Goal: Information Seeking & Learning: Learn about a topic

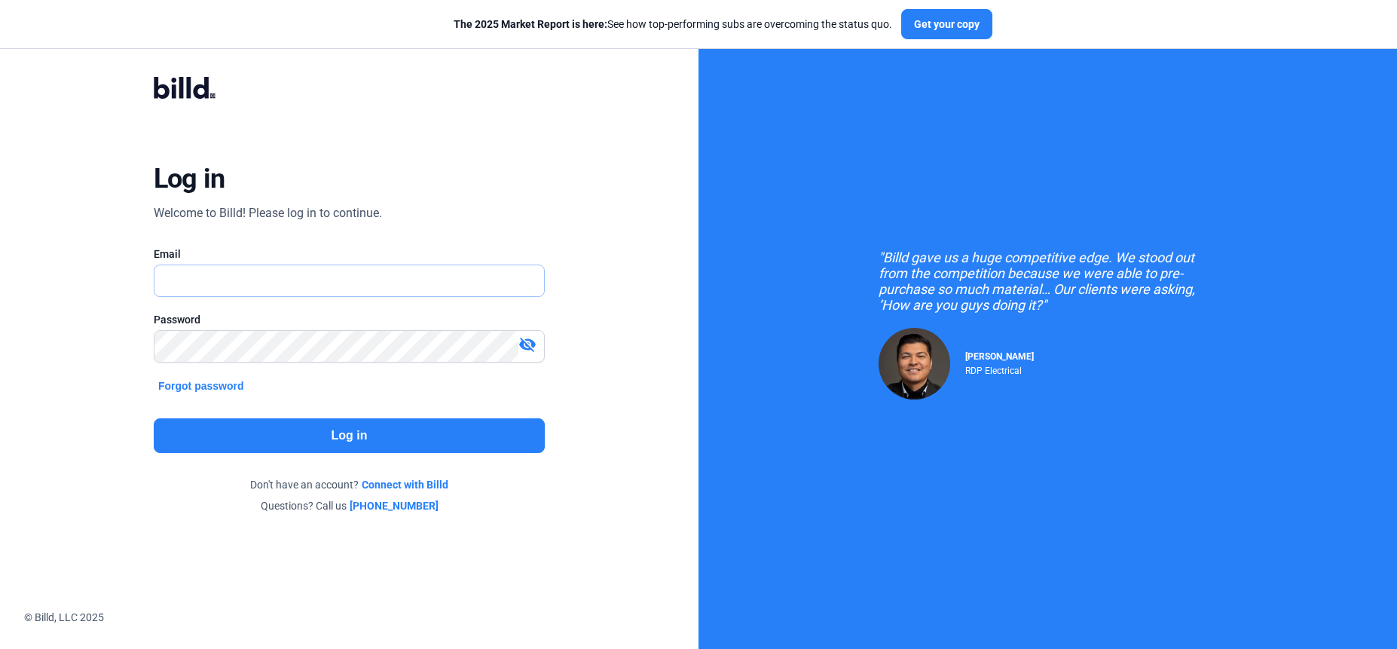
type input "[PERSON_NAME][EMAIL_ADDRESS][DOMAIN_NAME]"
click at [382, 430] on button "Log in" at bounding box center [349, 435] width 391 height 35
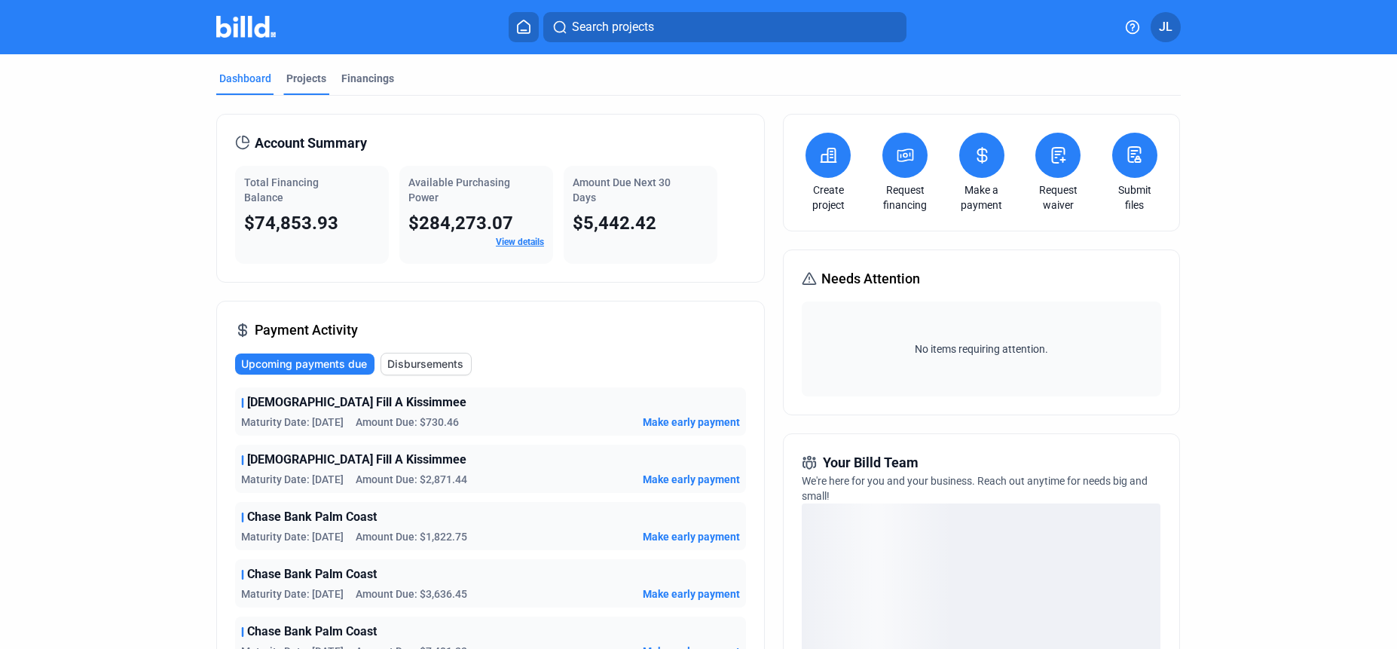
click at [286, 72] on div "Projects" at bounding box center [306, 78] width 40 height 15
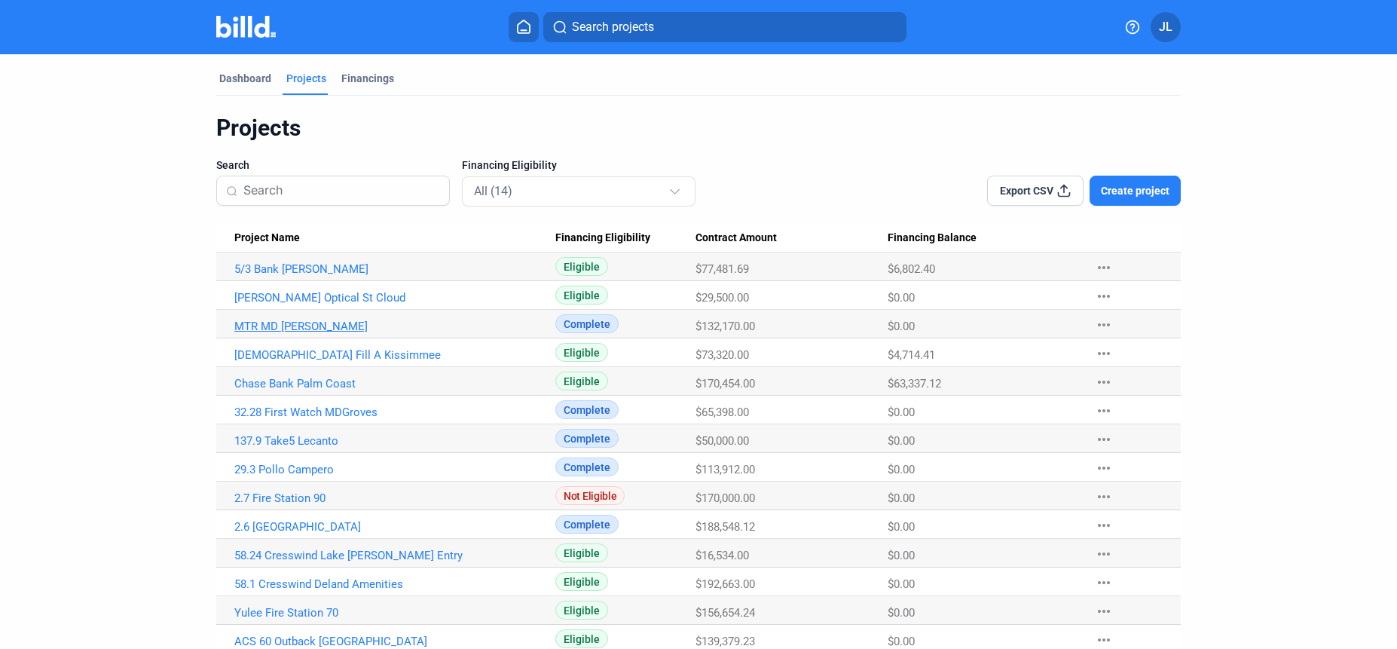
click at [304, 326] on link "MTR MD [PERSON_NAME]" at bounding box center [394, 326] width 321 height 14
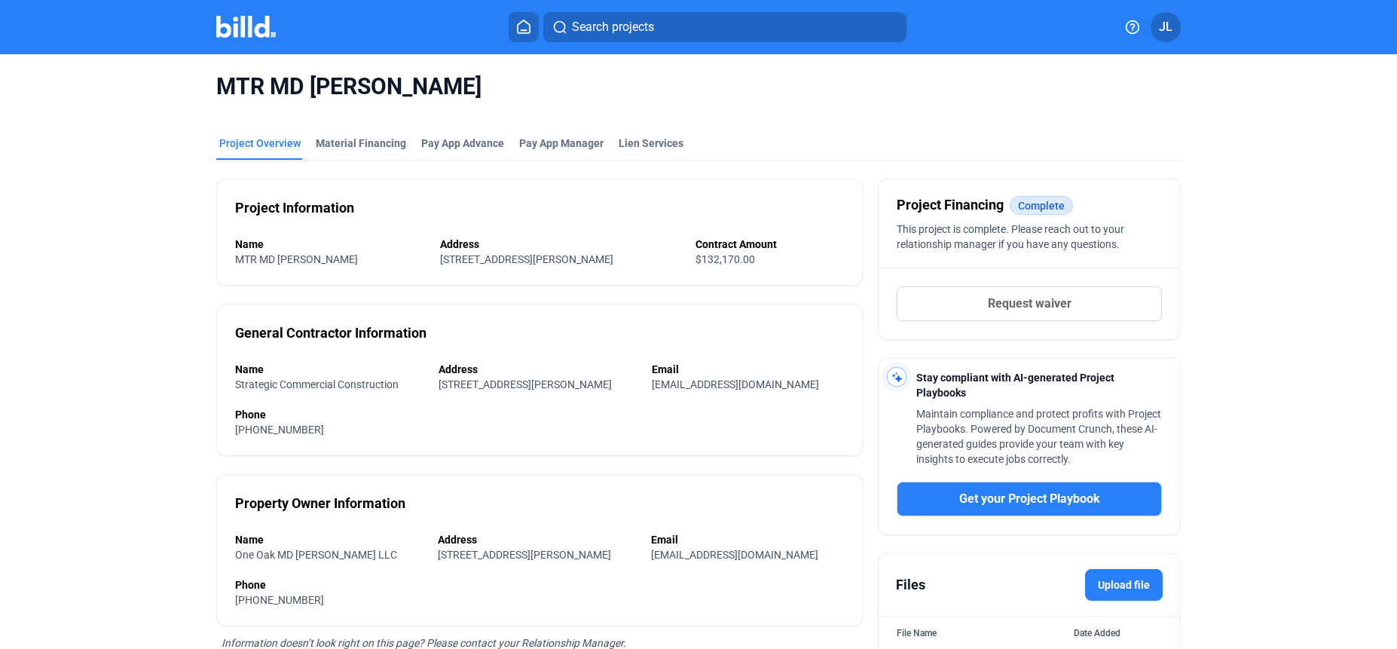
click at [357, 133] on mat-tab-group "Project Overview Material Financing Pay App Advance Pay App Manager Lien Servic…" at bounding box center [698, 412] width 964 height 586
drag, startPoint x: 350, startPoint y: 139, endPoint x: 350, endPoint y: 130, distance: 9.0
click at [350, 139] on div "Material Financing" at bounding box center [361, 143] width 90 height 15
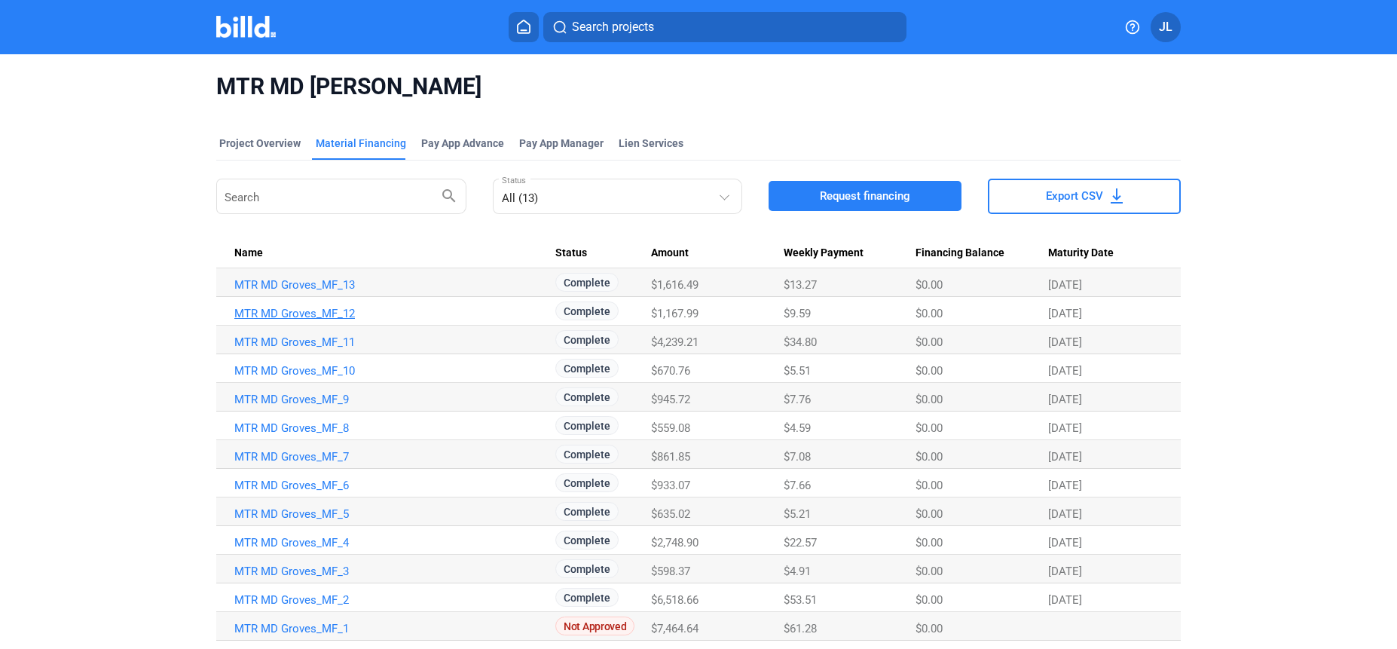
click at [316, 310] on link "MTR MD Groves_MF_12" at bounding box center [394, 314] width 321 height 14
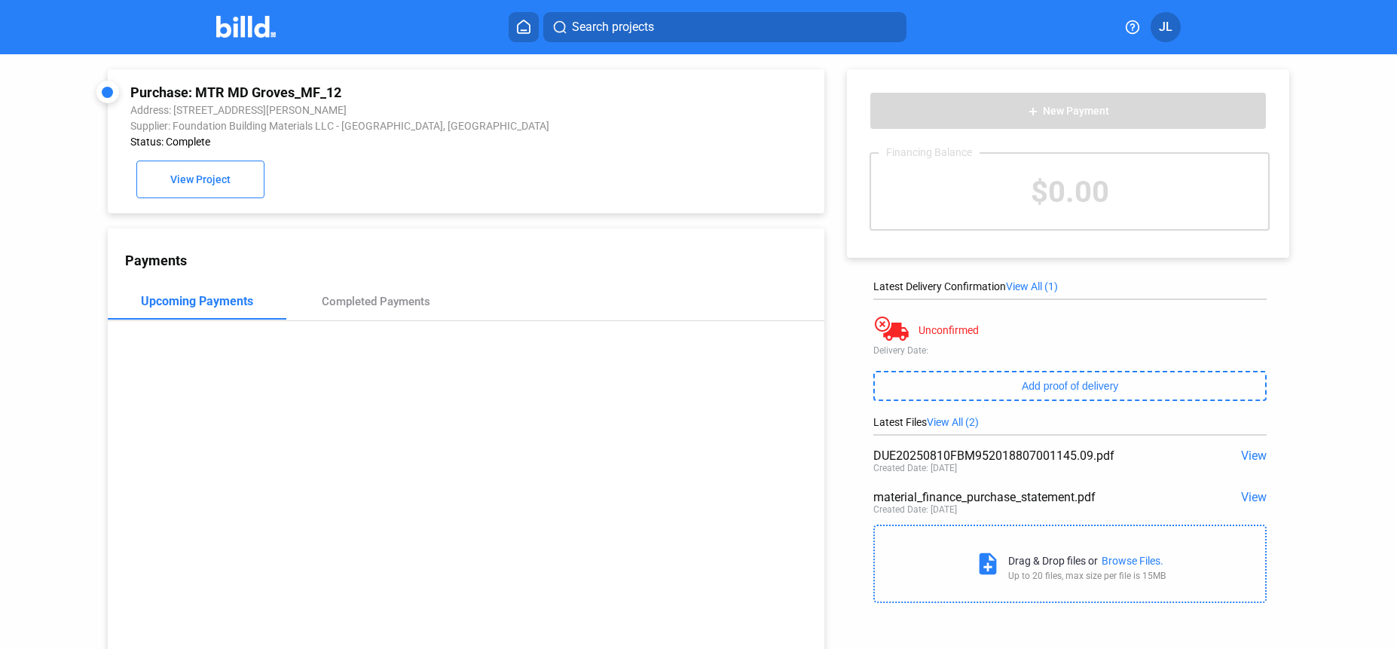
click at [1249, 500] on span "View" at bounding box center [1254, 497] width 26 height 14
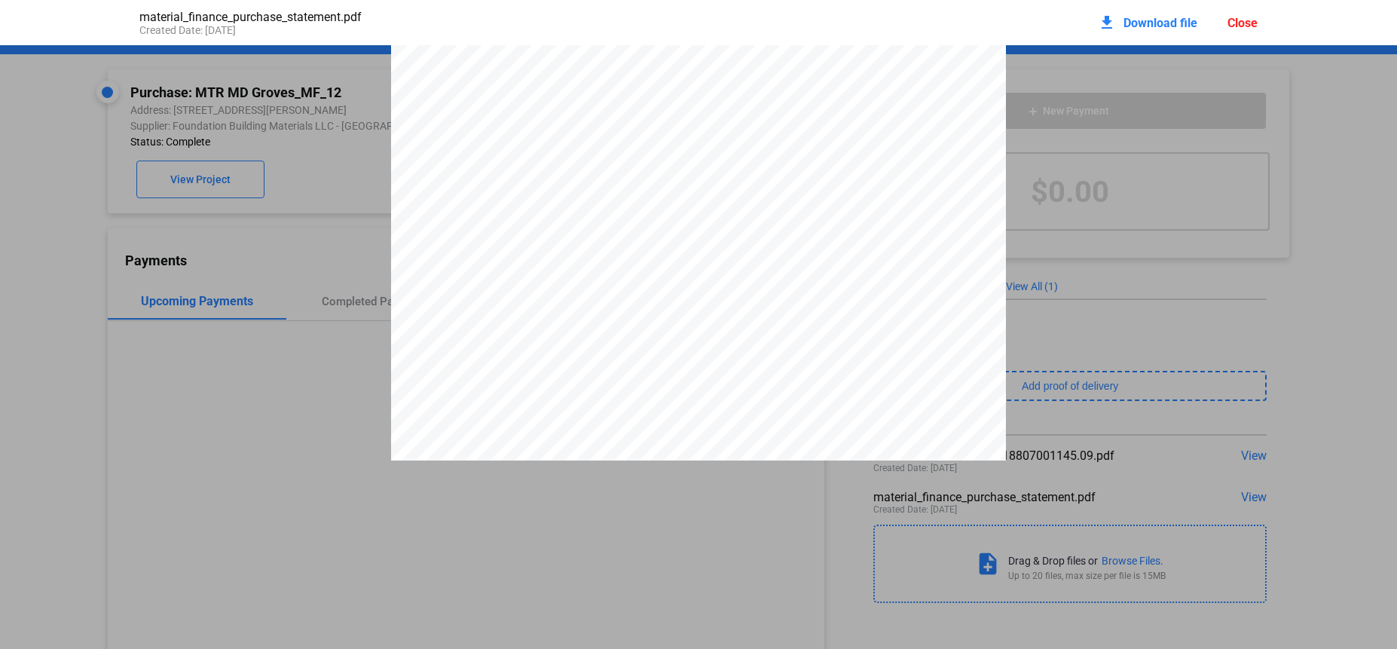
scroll to position [2689, 0]
click at [1255, 23] on div "Close" at bounding box center [1242, 23] width 30 height 14
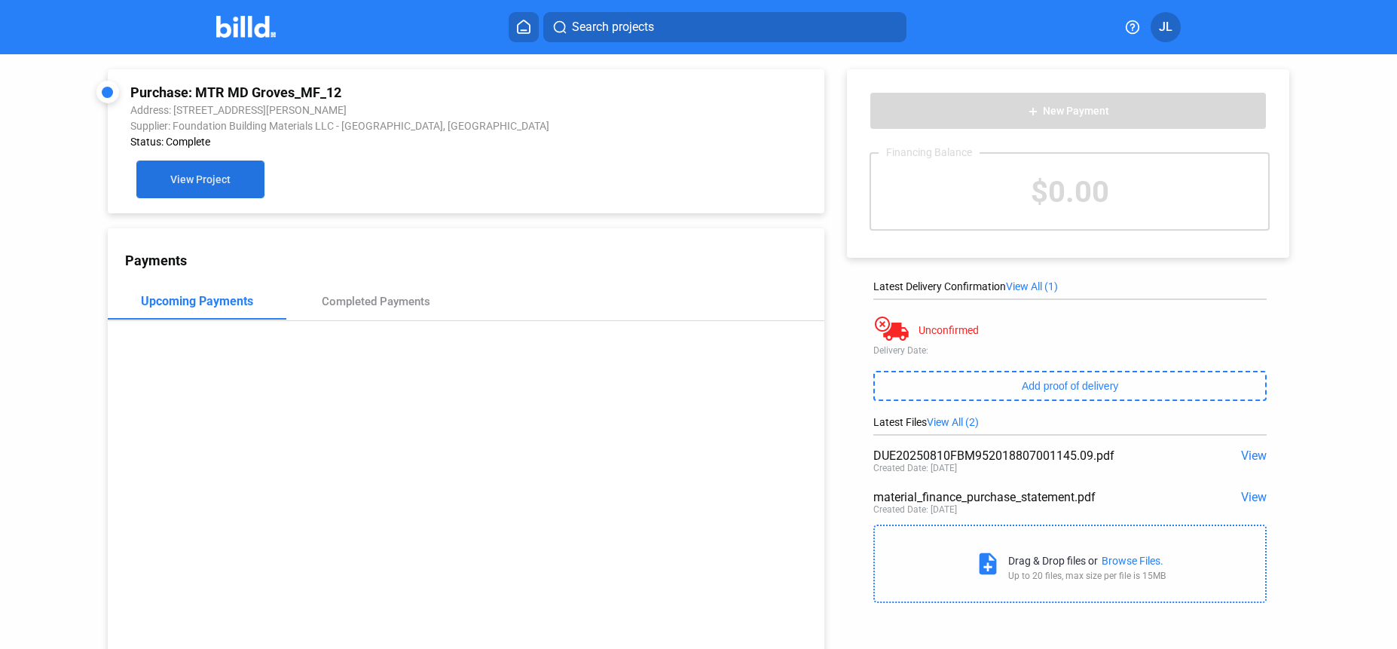
click at [216, 176] on span "View Project" at bounding box center [200, 180] width 60 height 12
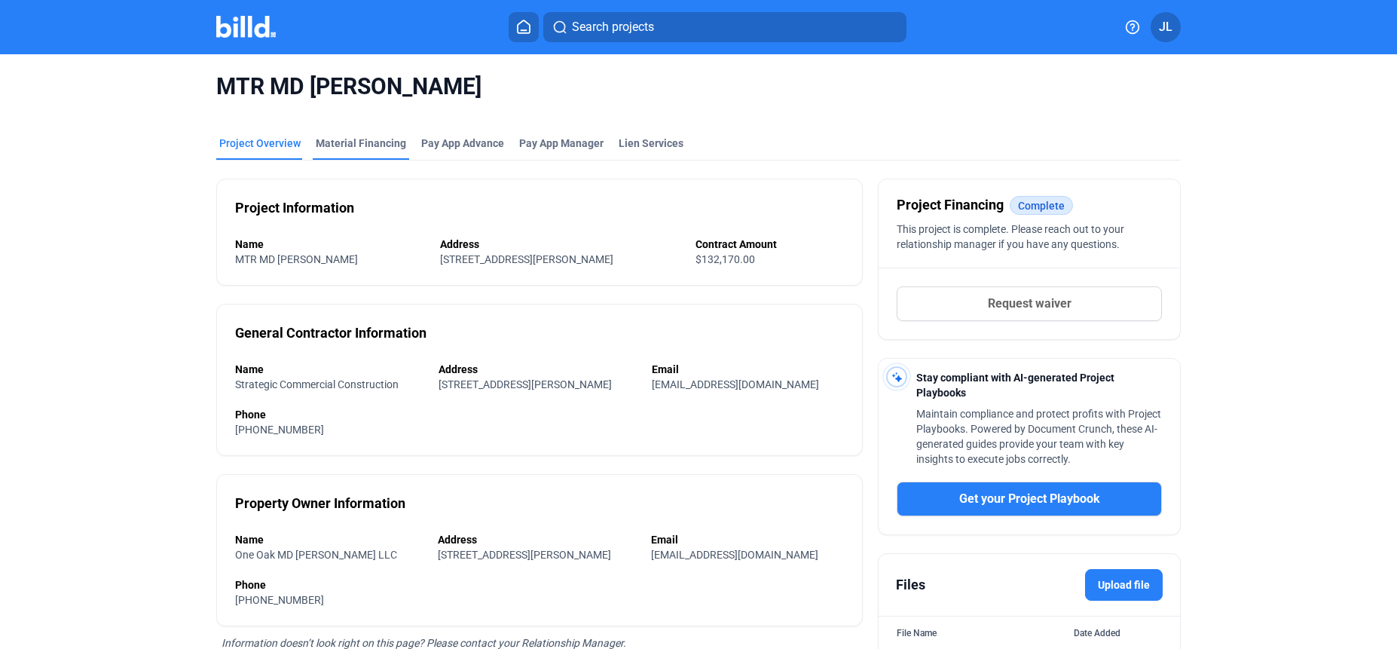
click at [360, 109] on div "MTR MD [PERSON_NAME]" at bounding box center [698, 86] width 964 height 65
drag, startPoint x: 353, startPoint y: 143, endPoint x: 350, endPoint y: 160, distance: 17.5
click at [353, 143] on div "Material Financing" at bounding box center [361, 143] width 90 height 15
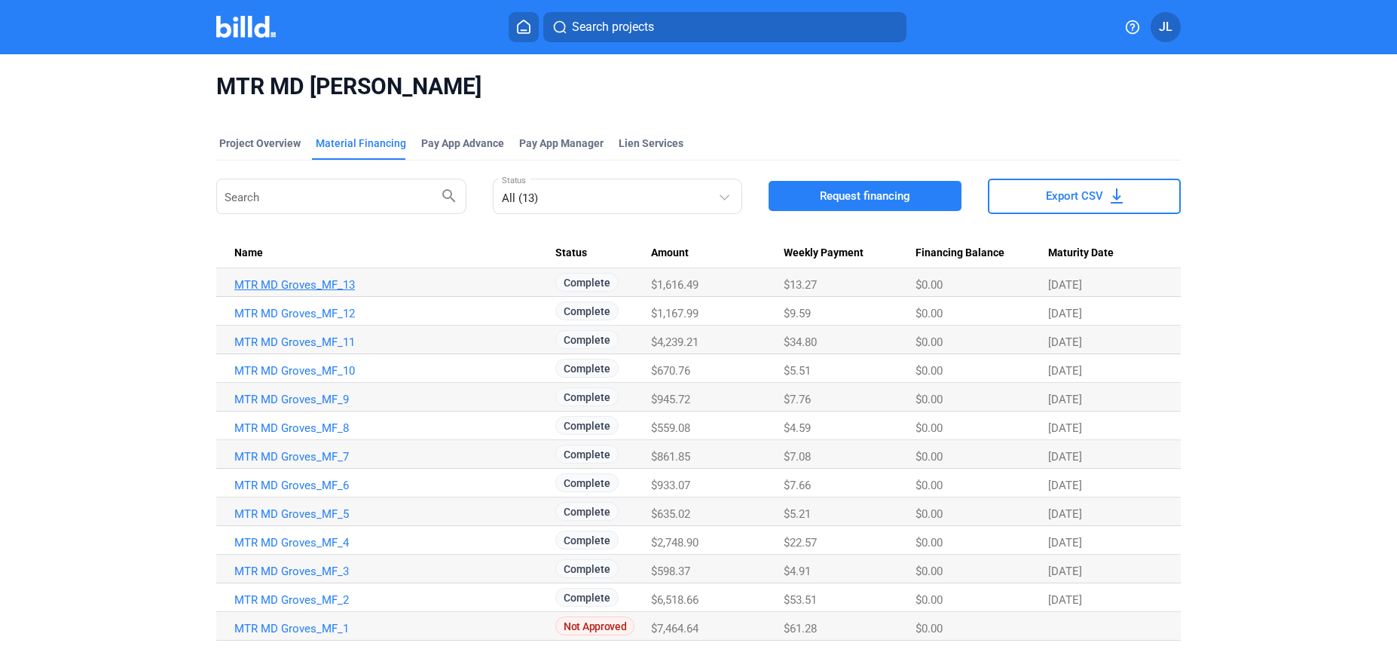
click at [310, 287] on link "MTR MD Groves_MF_13" at bounding box center [394, 285] width 321 height 14
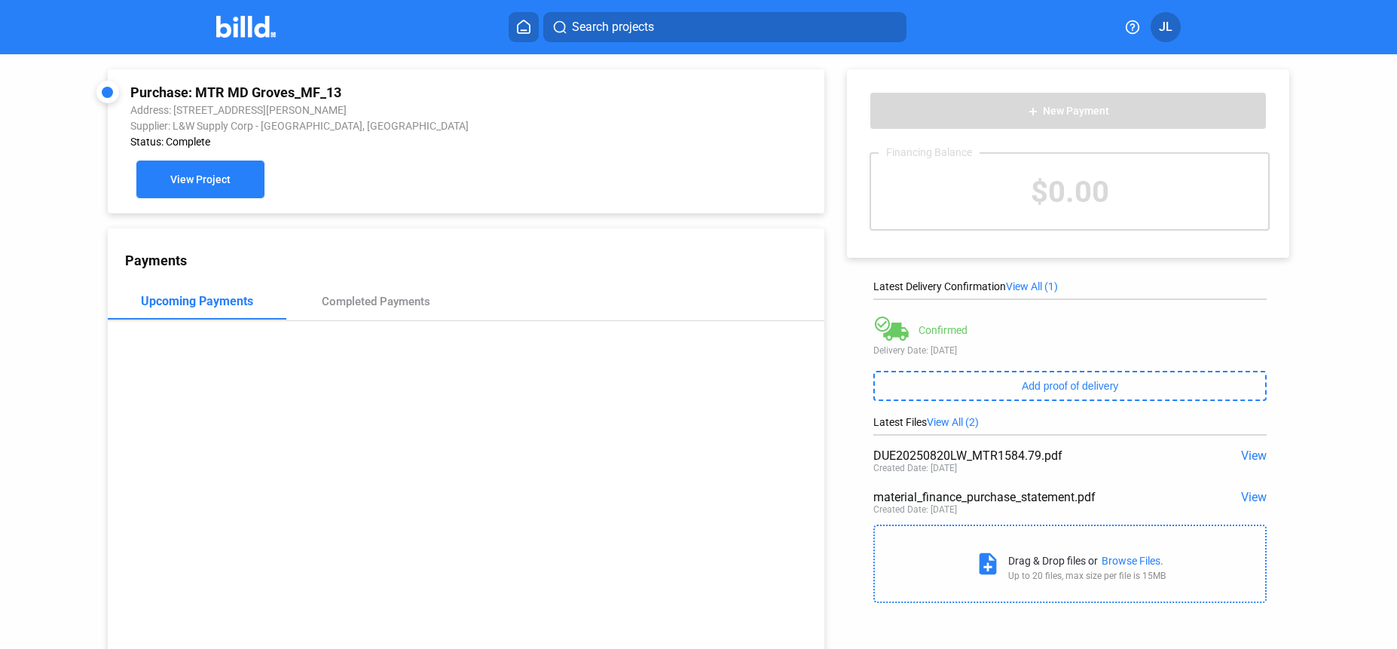
click at [206, 185] on span "View Project" at bounding box center [200, 180] width 60 height 12
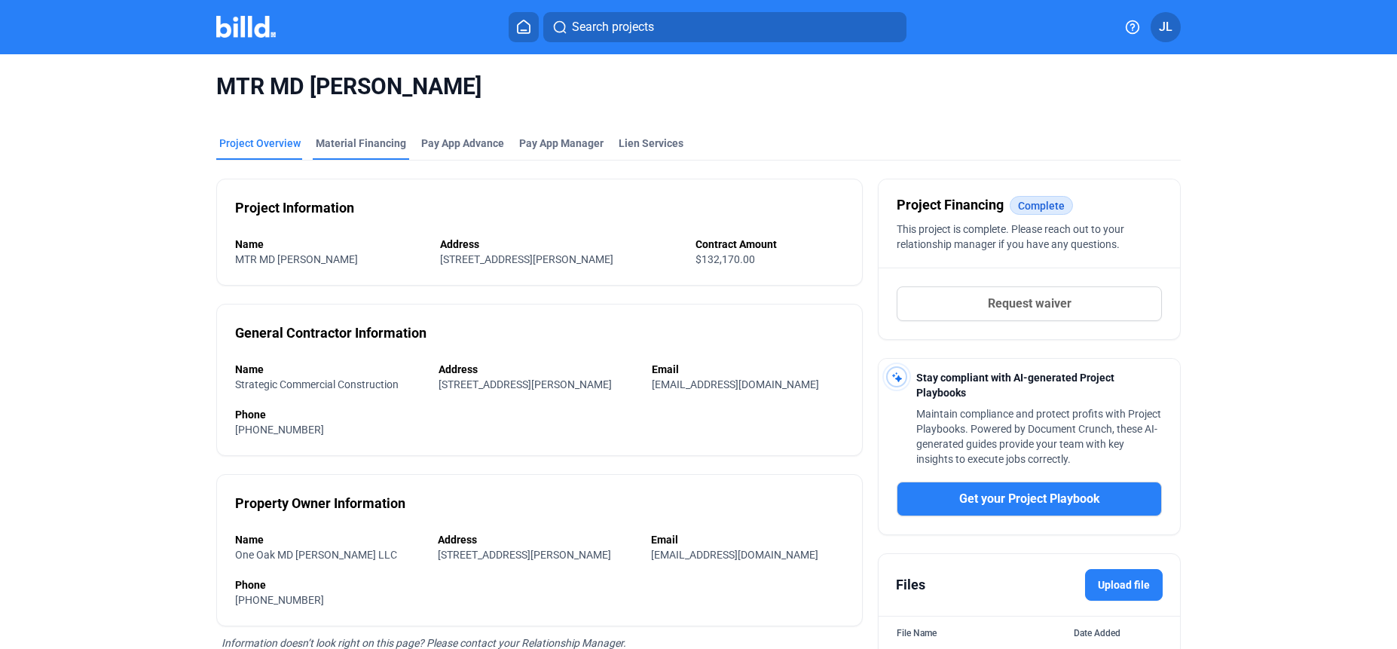
click at [365, 148] on div "Material Financing" at bounding box center [361, 143] width 90 height 15
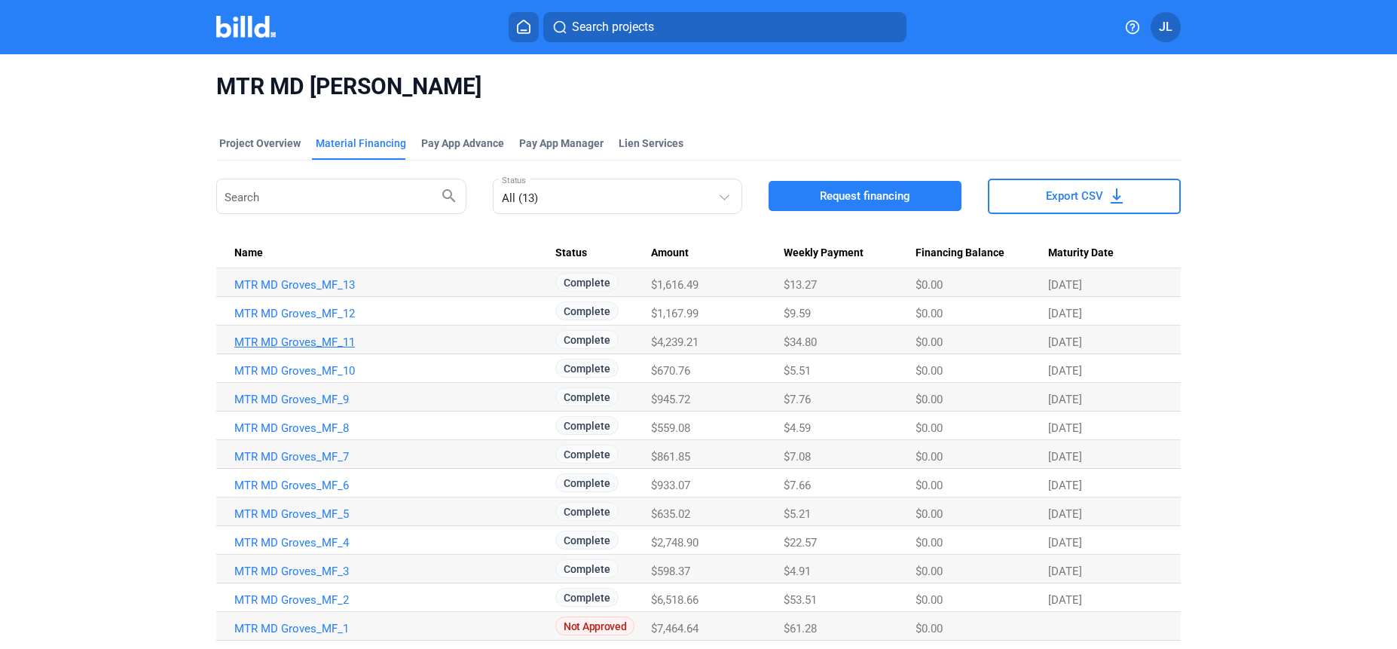
click at [266, 338] on link "MTR MD Groves_MF_11" at bounding box center [394, 342] width 321 height 14
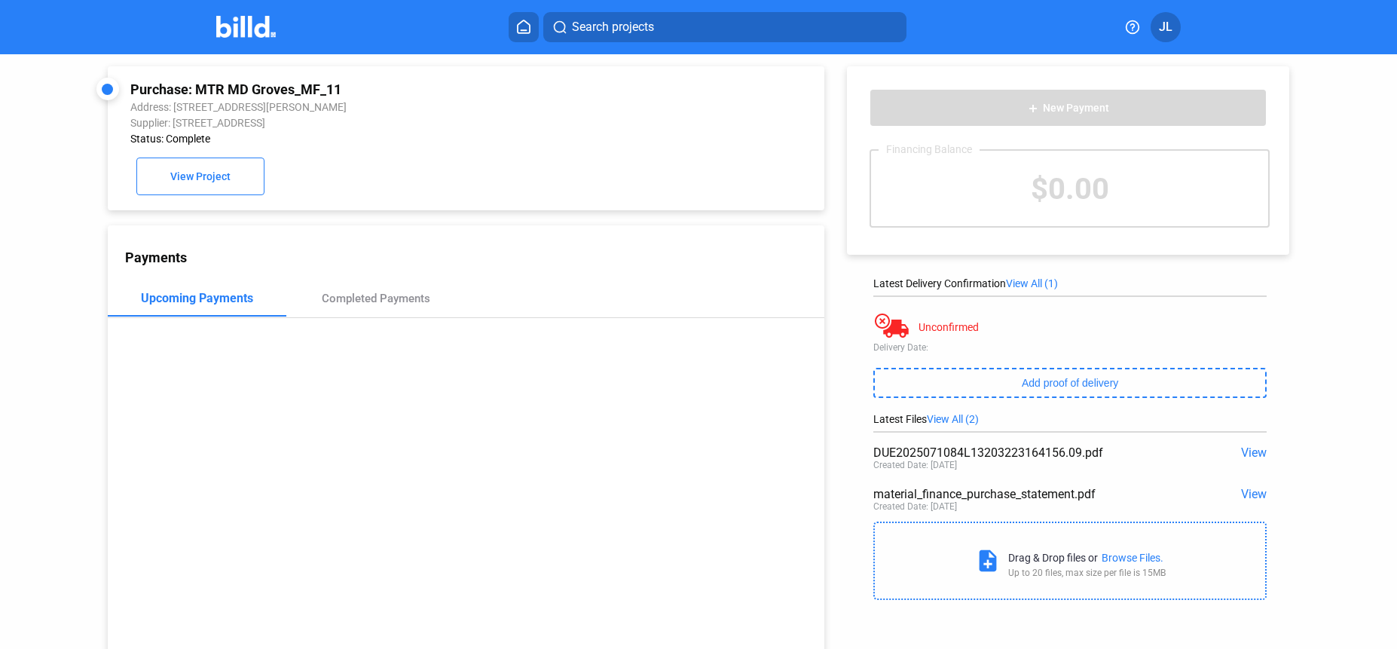
scroll to position [2, 0]
click at [1251, 452] on span "View" at bounding box center [1254, 453] width 26 height 14
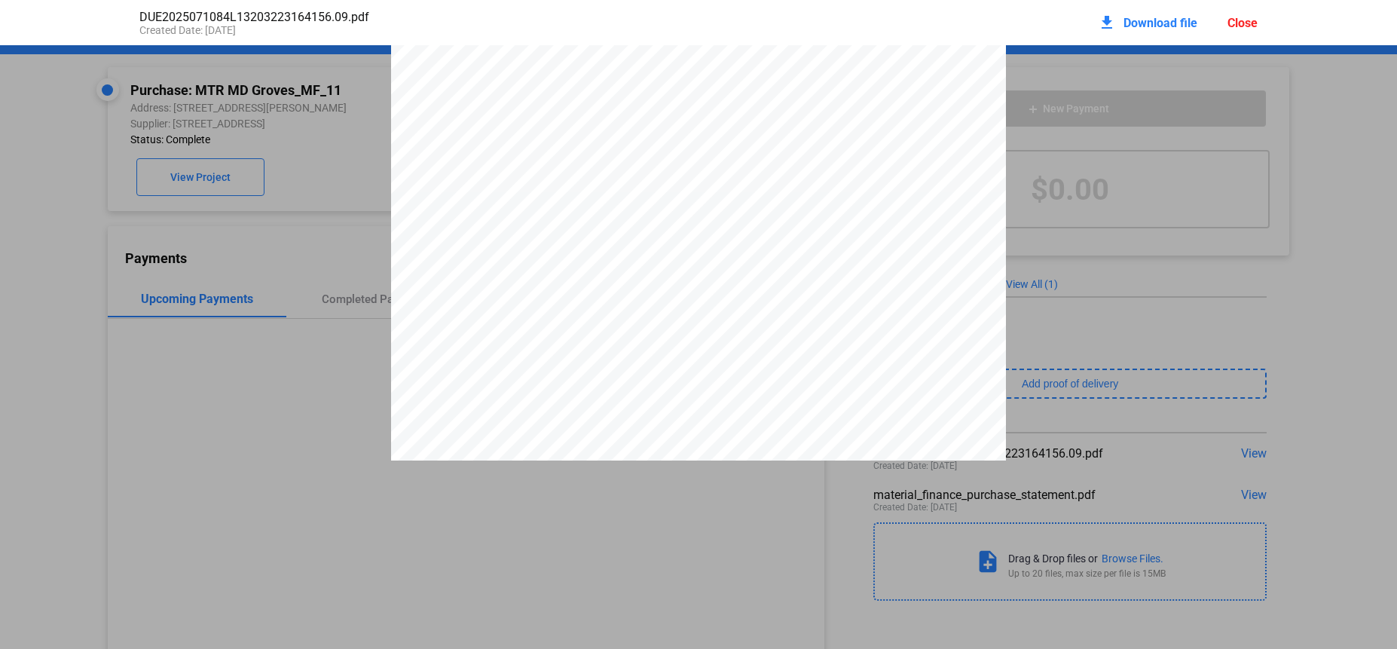
scroll to position [395, 0]
click at [19, 310] on div "[PERSON_NAME] [STREET_ADDRESS] (352) 742-8400 HOURS: 7AM TO 6PM - MON THRU FRI …" at bounding box center [698, 63] width 1397 height 796
click at [1236, 17] on div "Close" at bounding box center [1242, 23] width 30 height 14
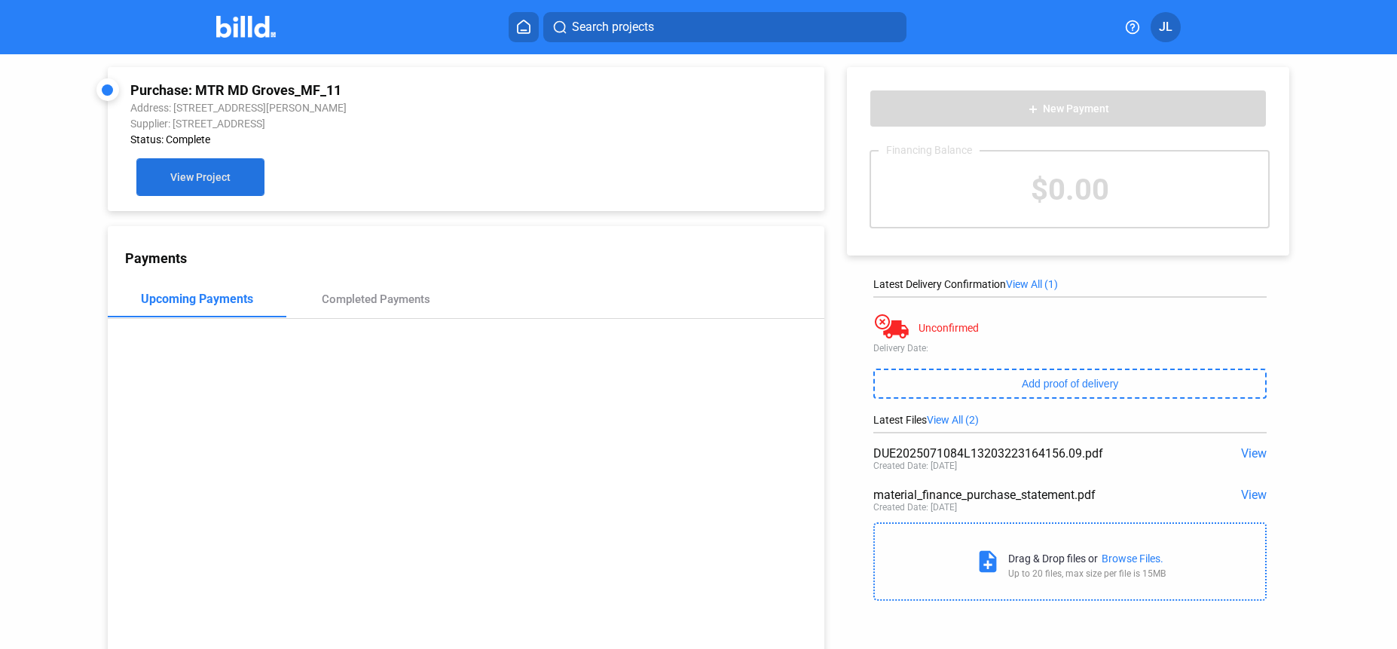
click at [188, 172] on span "View Project" at bounding box center [200, 178] width 60 height 12
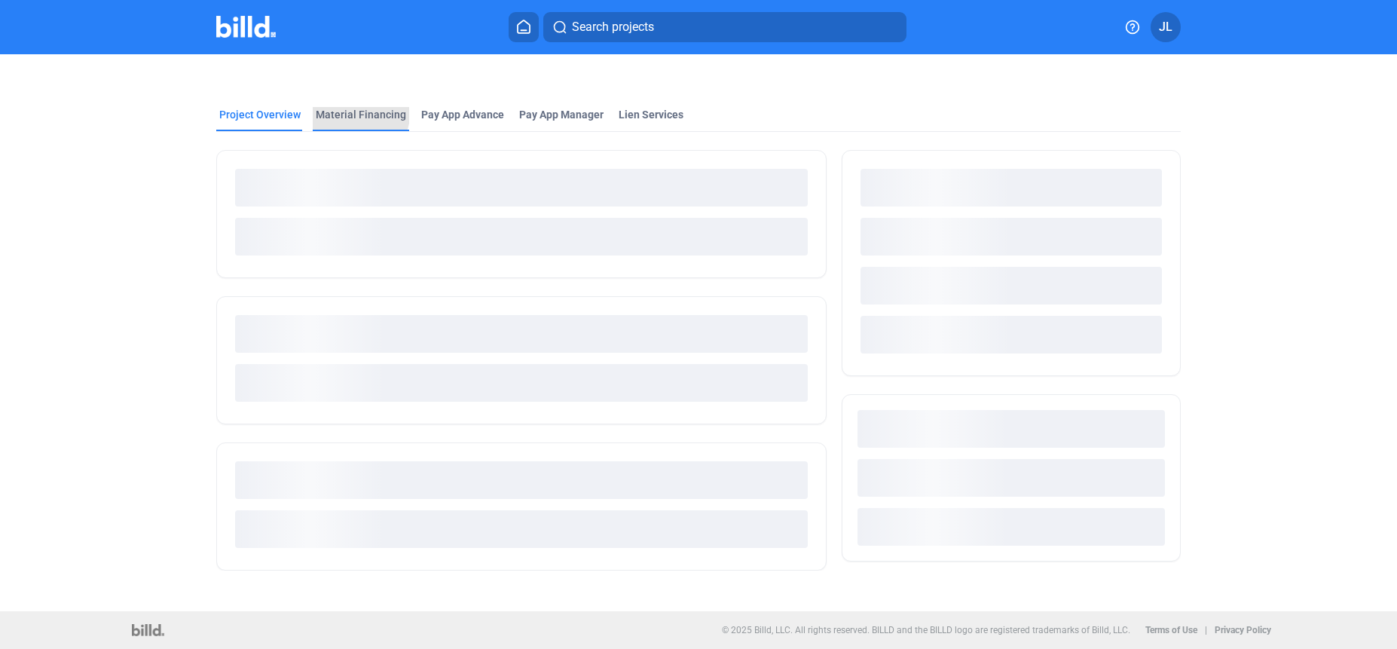
click at [345, 110] on div "Material Financing" at bounding box center [361, 114] width 90 height 15
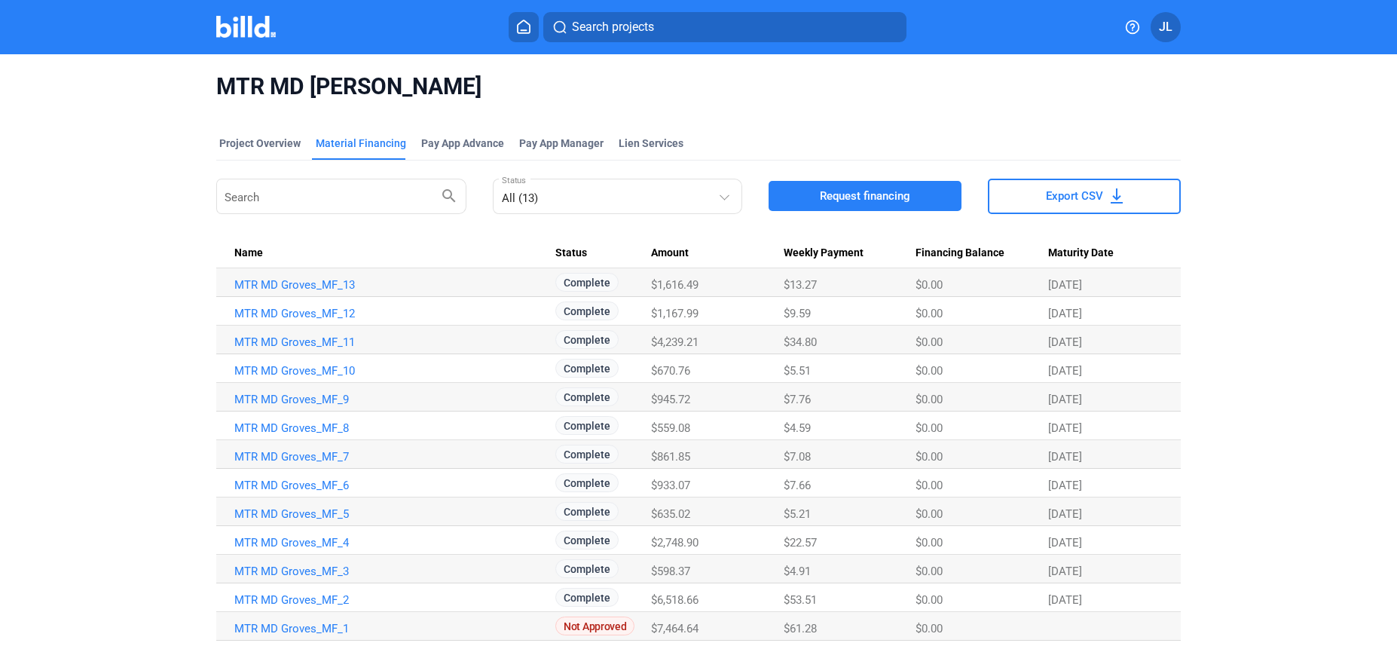
click at [254, 34] on img at bounding box center [246, 27] width 60 height 22
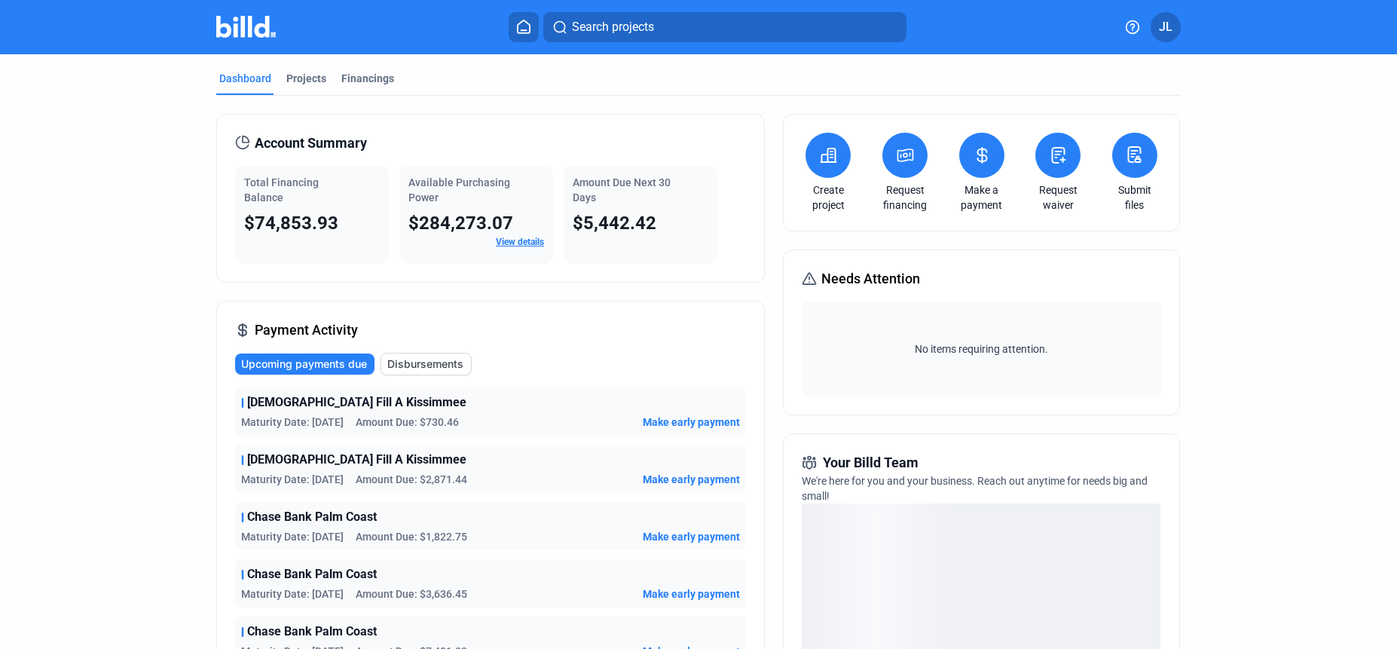
scroll to position [1, 0]
click at [301, 78] on div "Projects" at bounding box center [306, 77] width 40 height 15
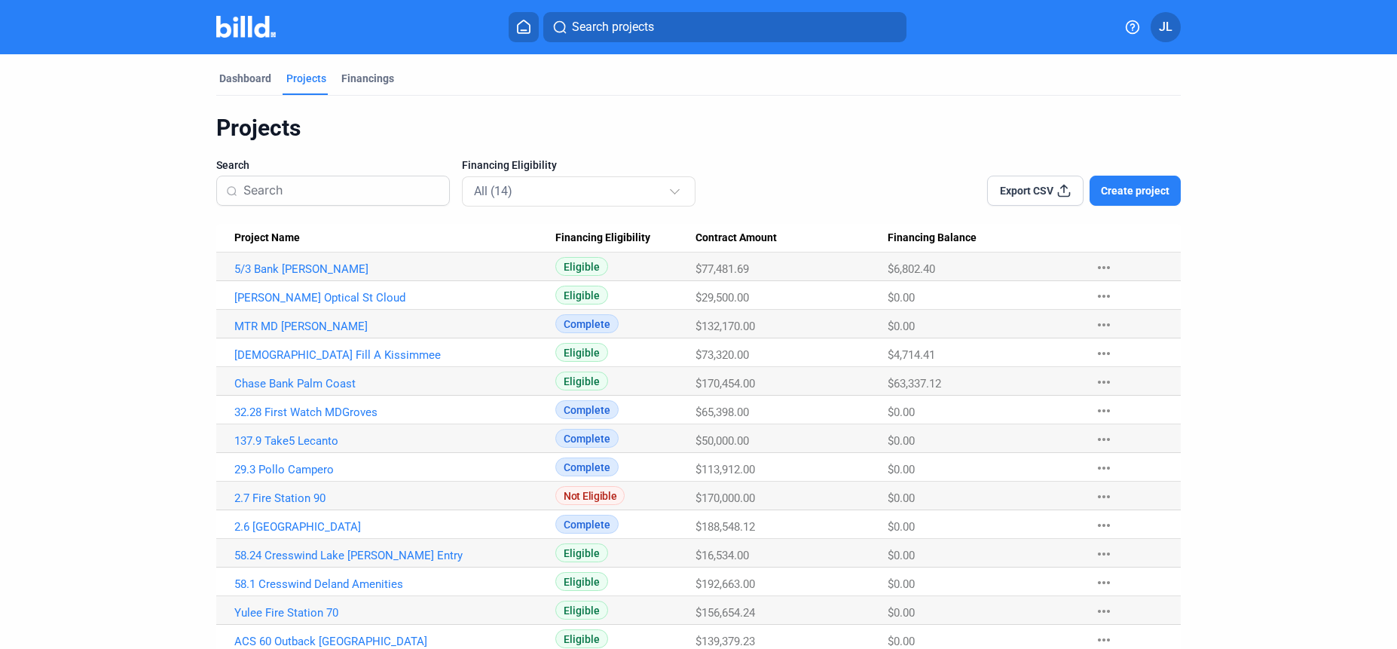
scroll to position [1, 0]
click at [270, 381] on link "Chase Bank Palm Coast" at bounding box center [394, 383] width 321 height 14
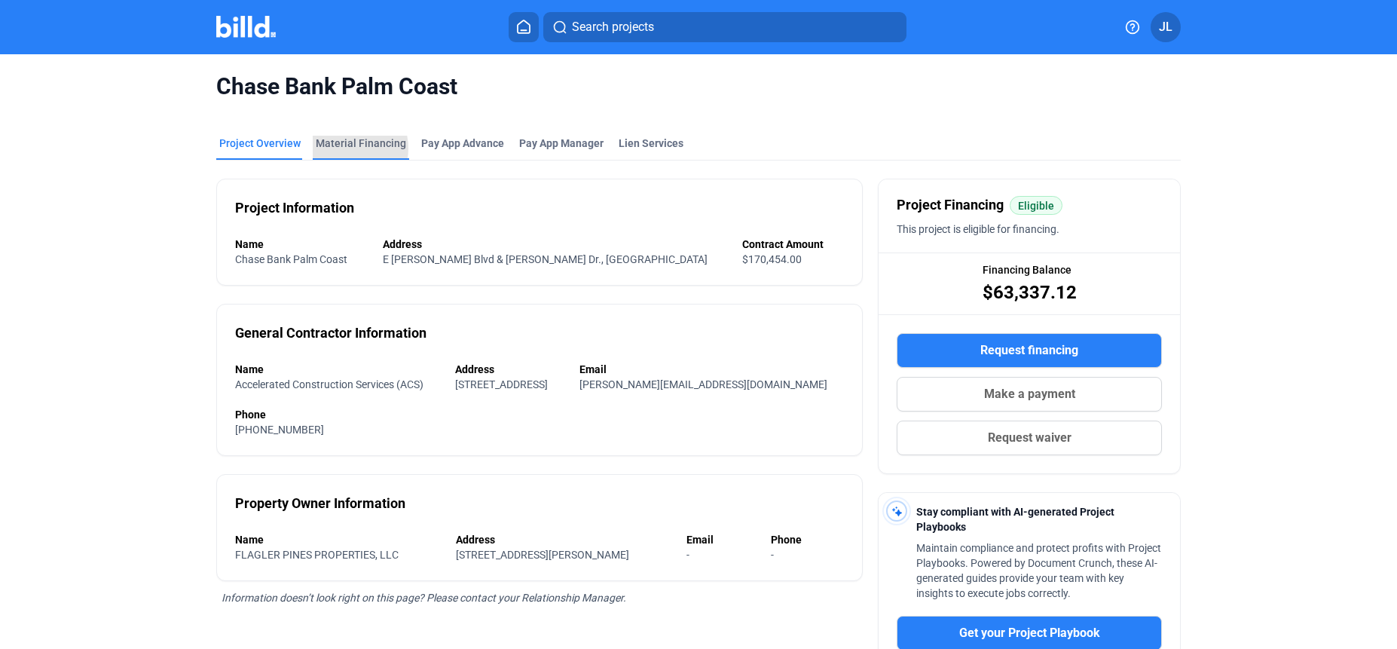
click at [339, 148] on div "Material Financing" at bounding box center [361, 143] width 90 height 15
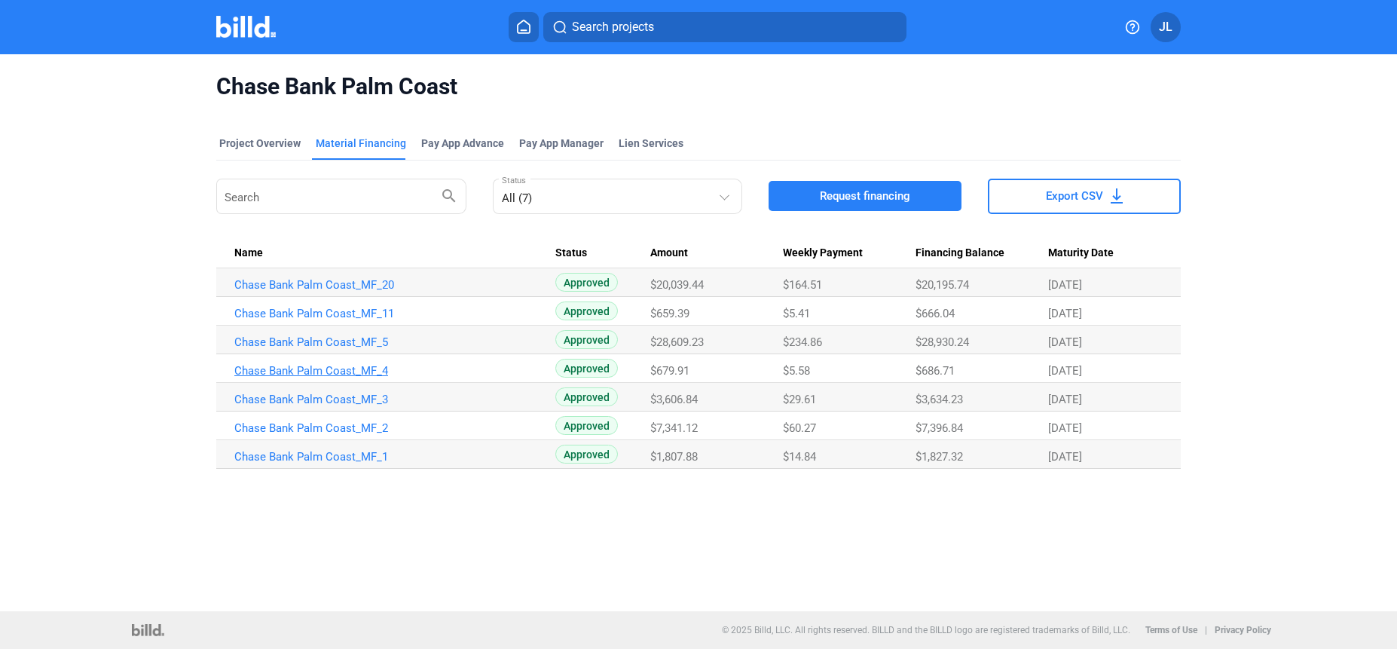
click at [308, 371] on link "Chase Bank Palm Coast_MF_4" at bounding box center [394, 371] width 321 height 14
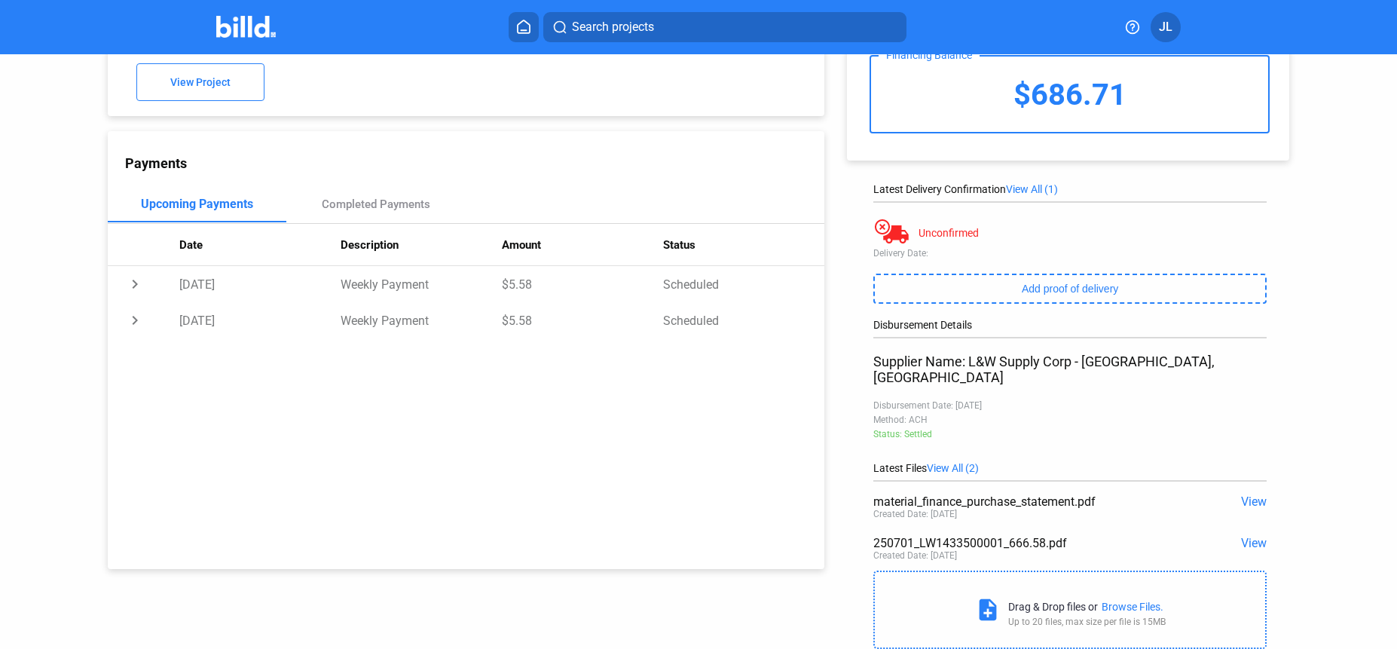
scroll to position [127, 0]
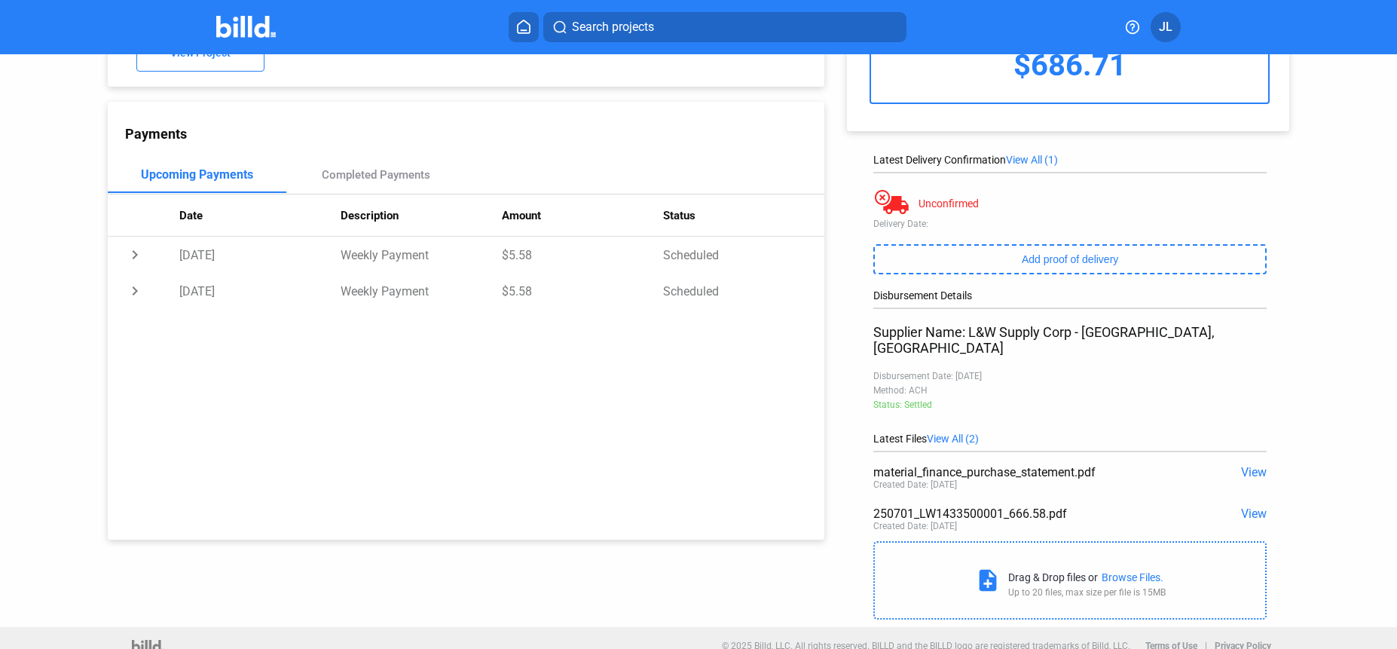
click at [1248, 506] on span "View" at bounding box center [1254, 513] width 26 height 14
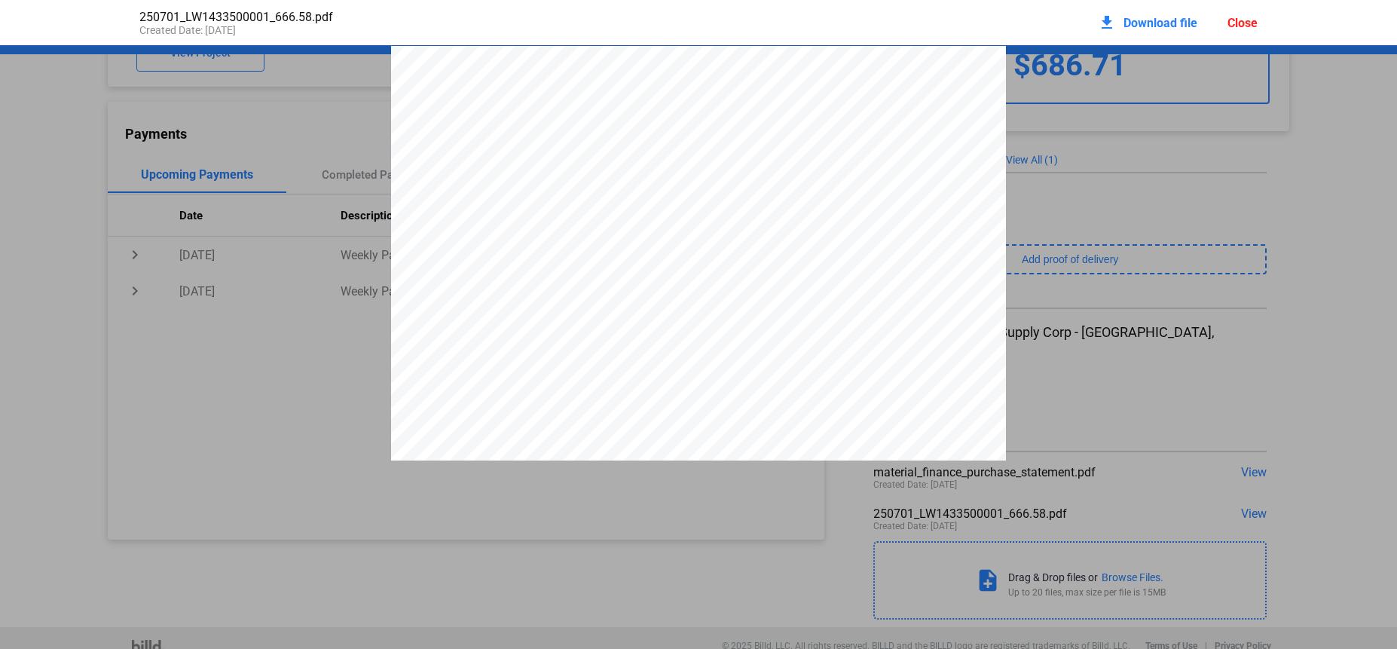
scroll to position [8, 0]
click at [753, 280] on div "L&W Supply Corporation [STREET_ADDRESS] [URL][DOMAIN_NAME] INVOICE Customer Num…" at bounding box center [698, 436] width 615 height 796
drag, startPoint x: 1249, startPoint y: 20, endPoint x: 1247, endPoint y: 44, distance: 23.5
click at [1249, 20] on div "Close" at bounding box center [1242, 23] width 30 height 14
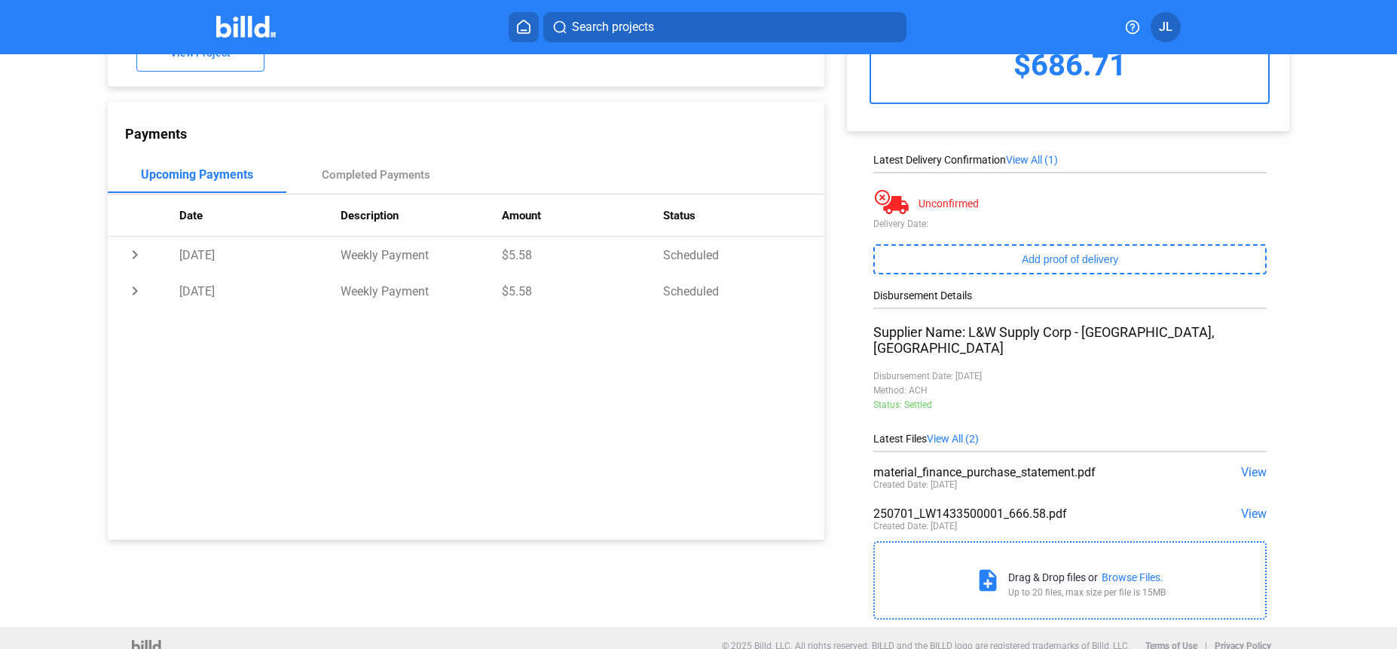
click at [1242, 465] on span "View" at bounding box center [1254, 472] width 26 height 14
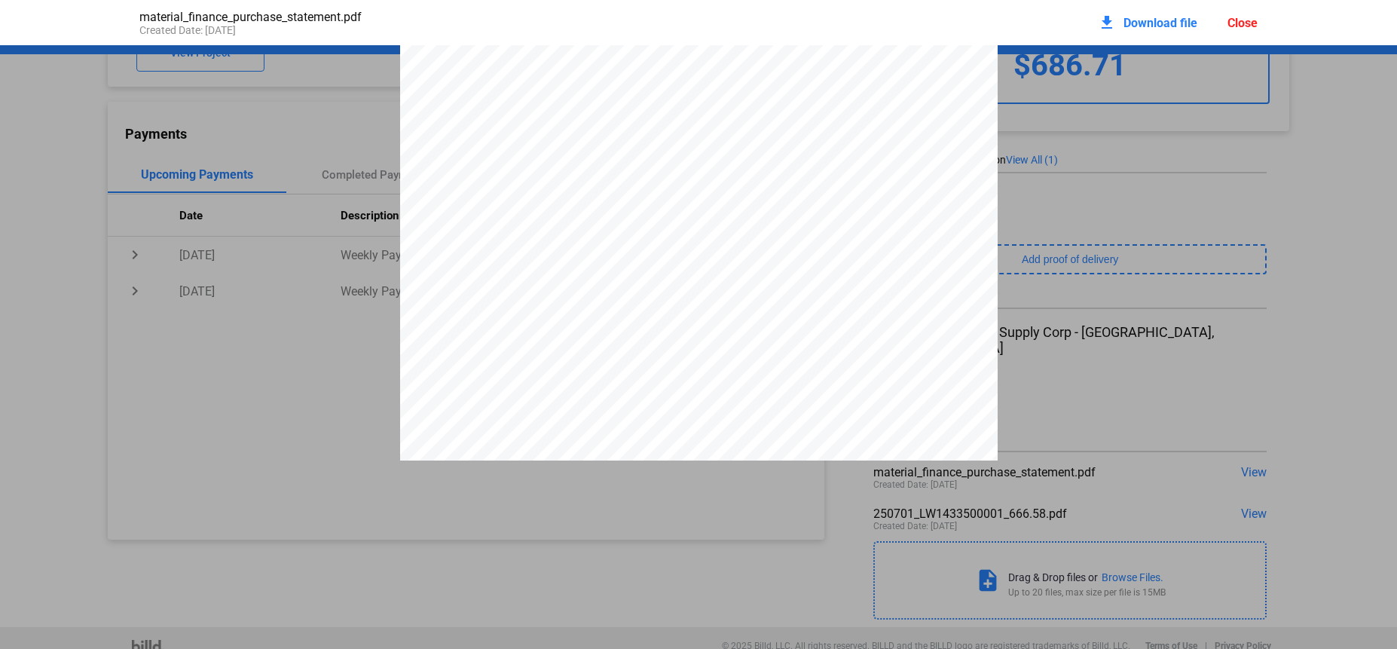
scroll to position [70, 0]
drag, startPoint x: 1234, startPoint y: 20, endPoint x: 1180, endPoint y: 38, distance: 57.0
click at [1234, 20] on div "Close" at bounding box center [1242, 23] width 30 height 14
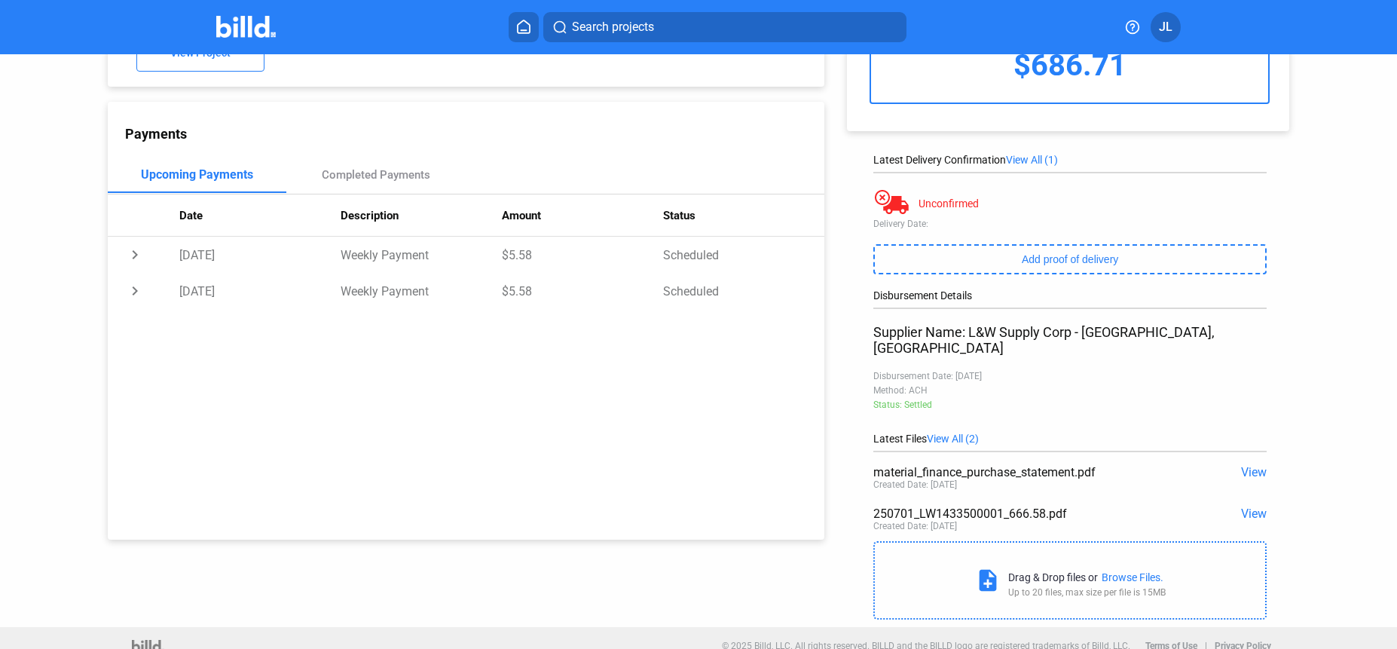
scroll to position [0, 0]
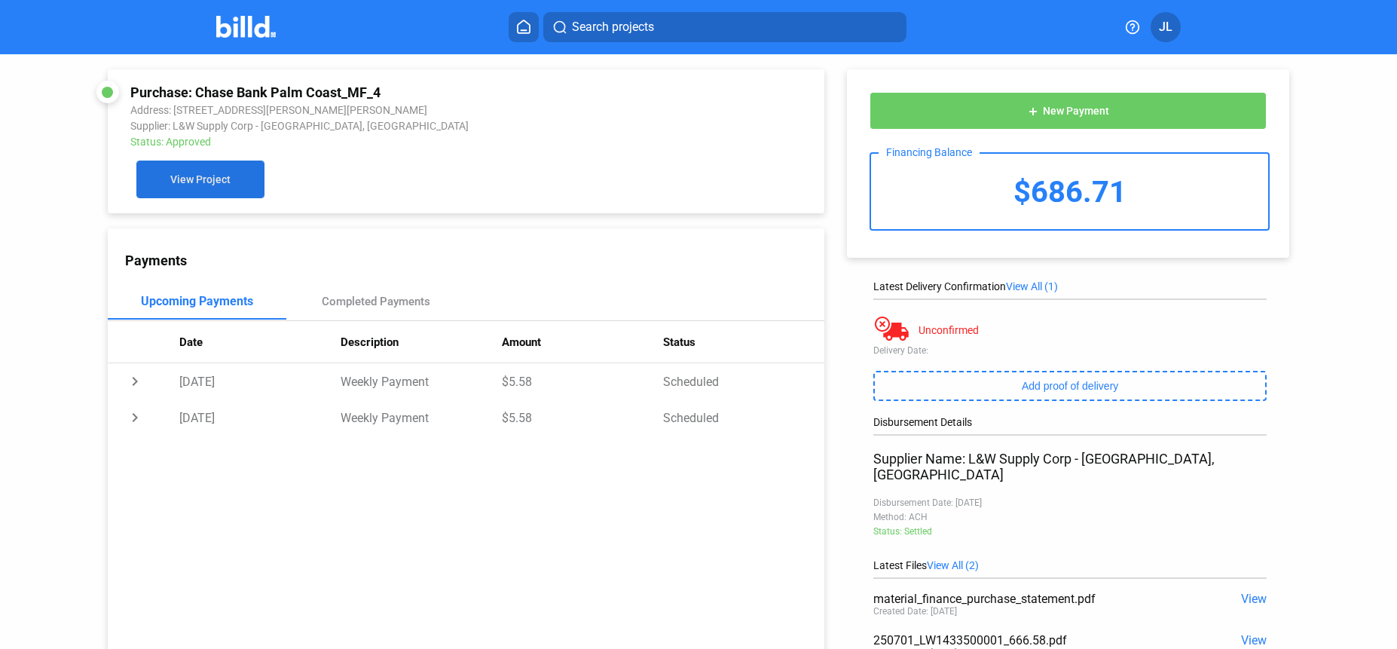
click at [184, 165] on button "View Project" at bounding box center [200, 179] width 128 height 38
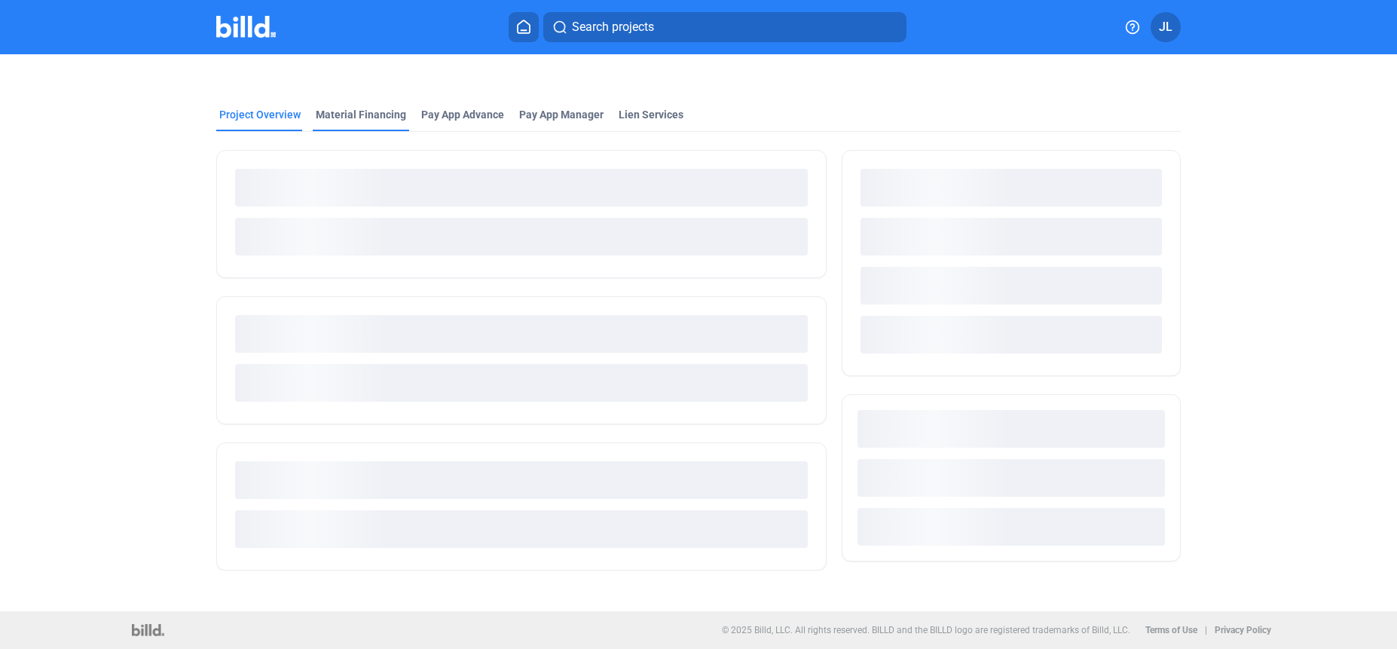
click at [340, 110] on div "Material Financing" at bounding box center [361, 114] width 90 height 15
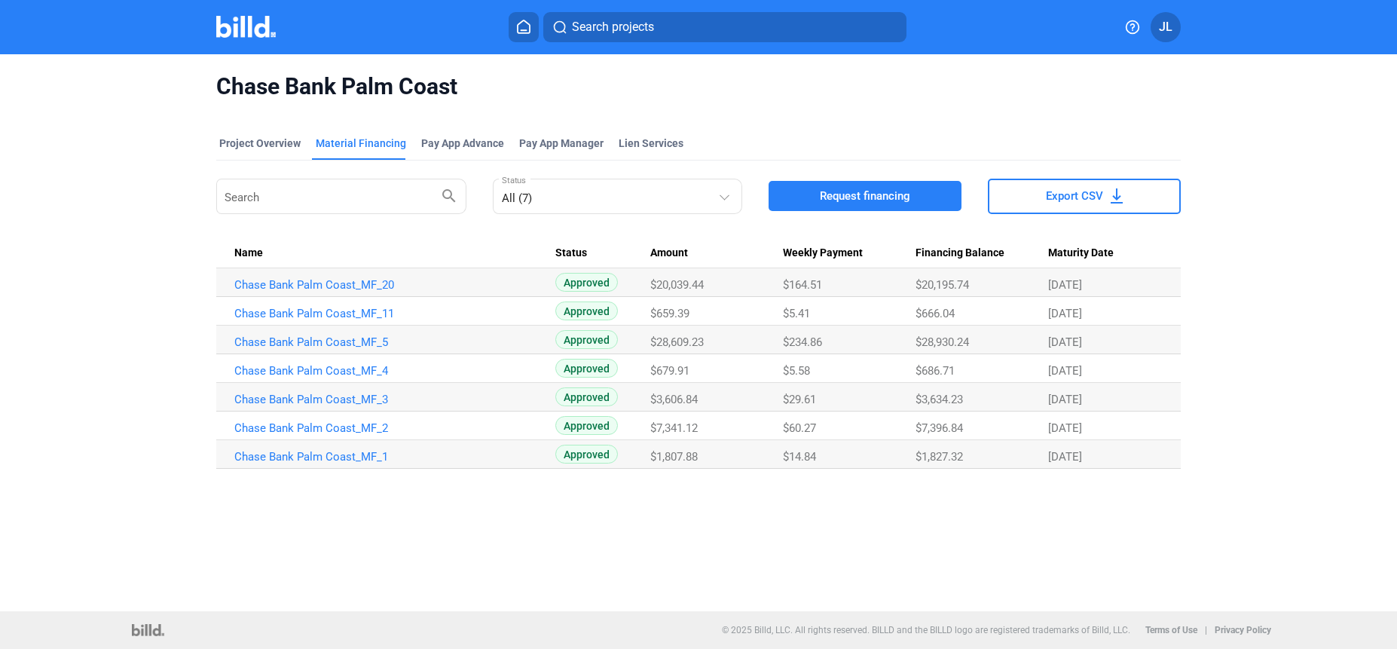
click at [240, 32] on img at bounding box center [246, 27] width 60 height 22
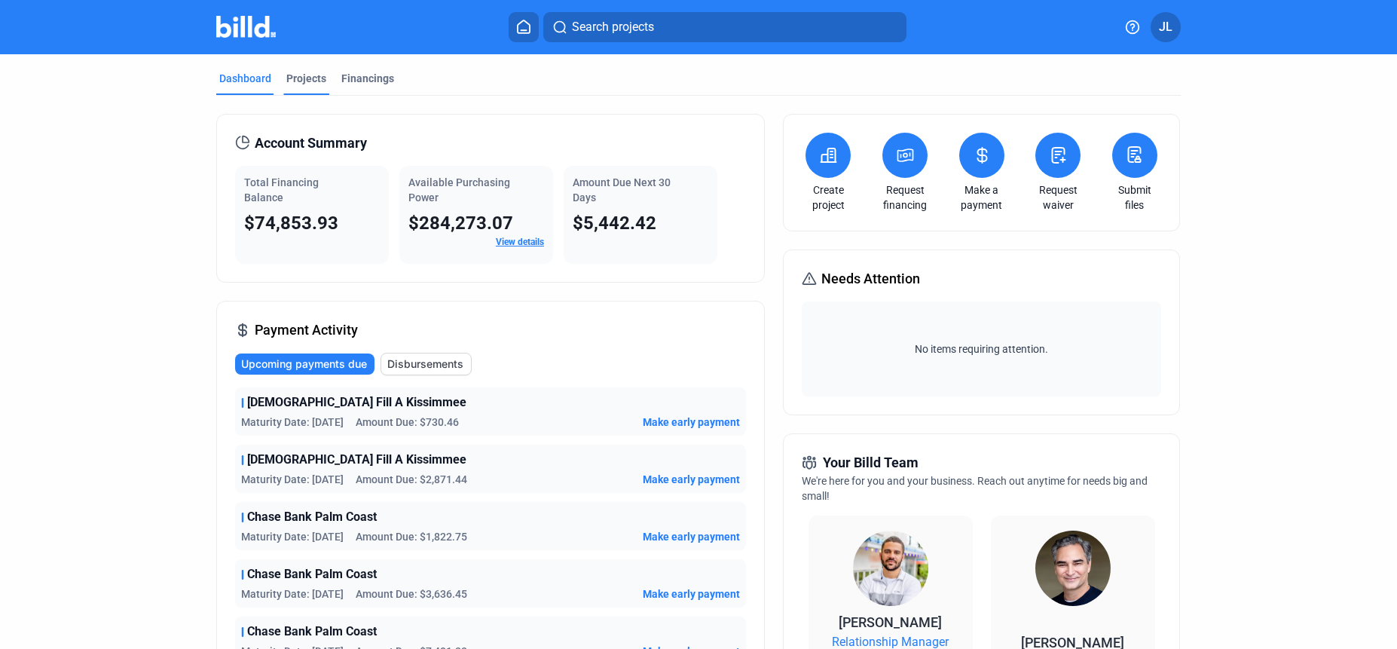
click at [290, 78] on div "Projects" at bounding box center [306, 78] width 40 height 15
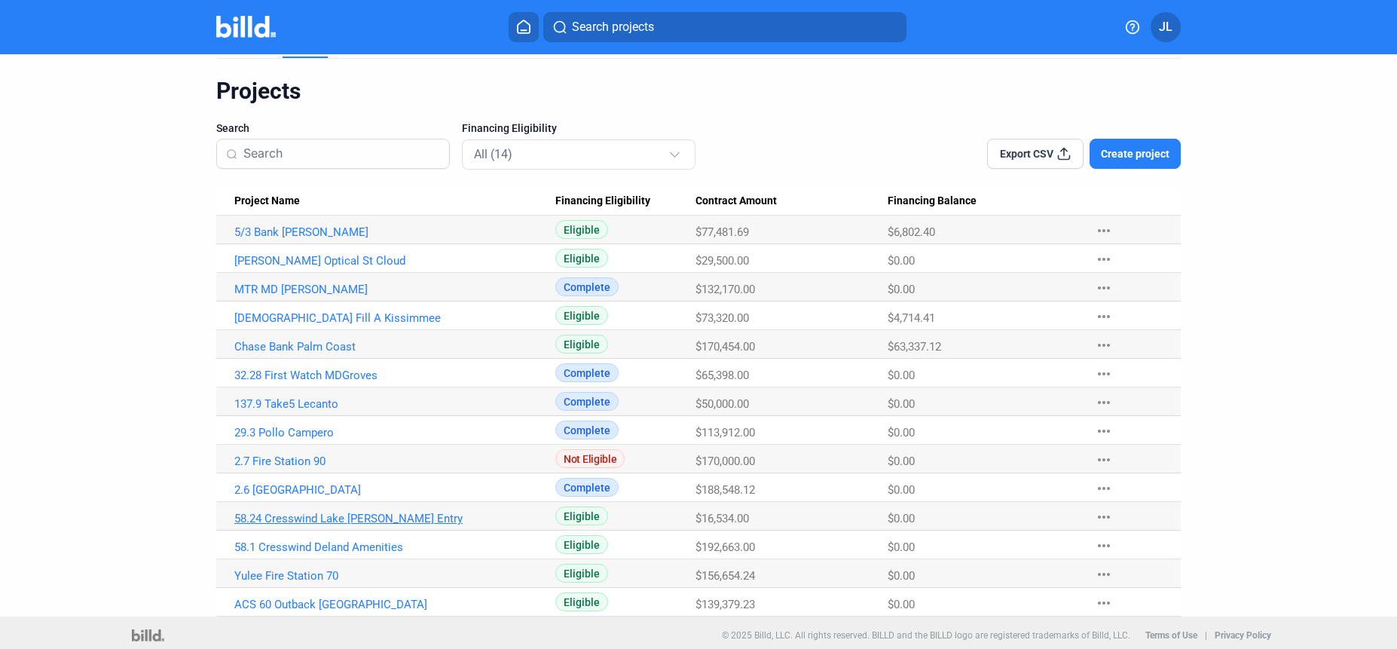
scroll to position [42, 0]
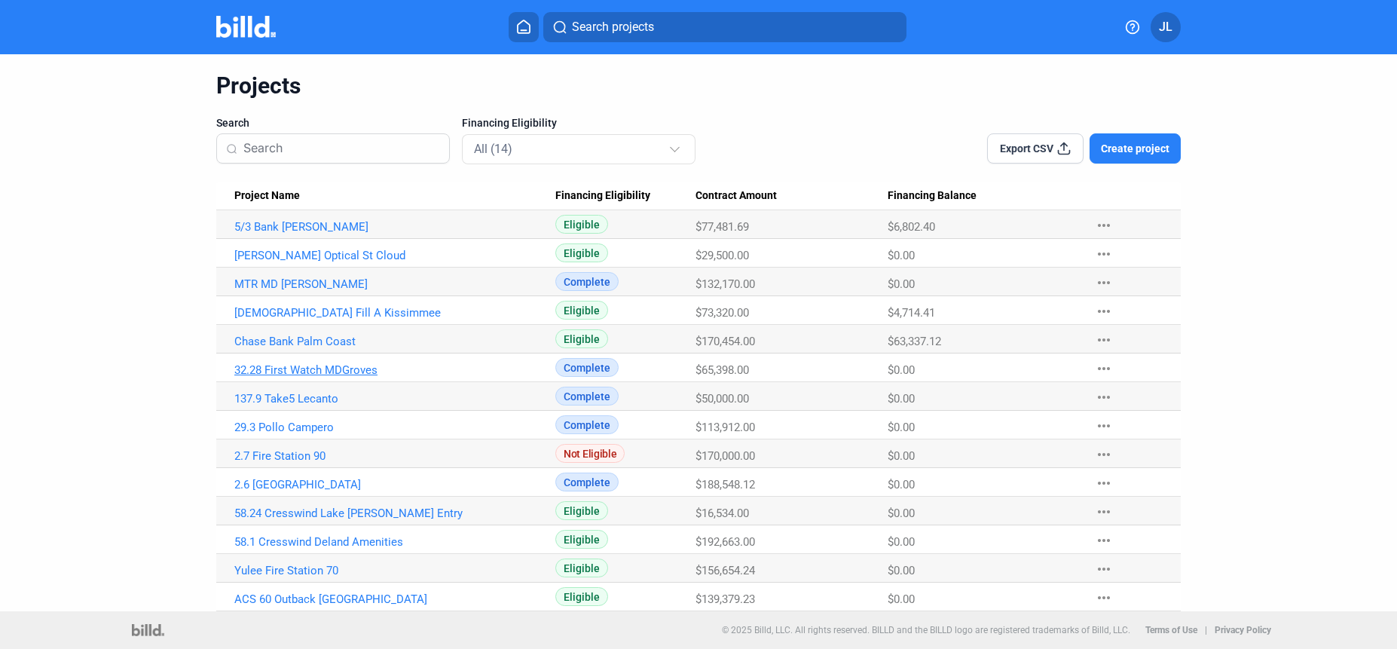
drag, startPoint x: 281, startPoint y: 370, endPoint x: 318, endPoint y: 365, distance: 37.3
click at [281, 370] on link "32.28 First Watch MDGroves" at bounding box center [394, 370] width 321 height 14
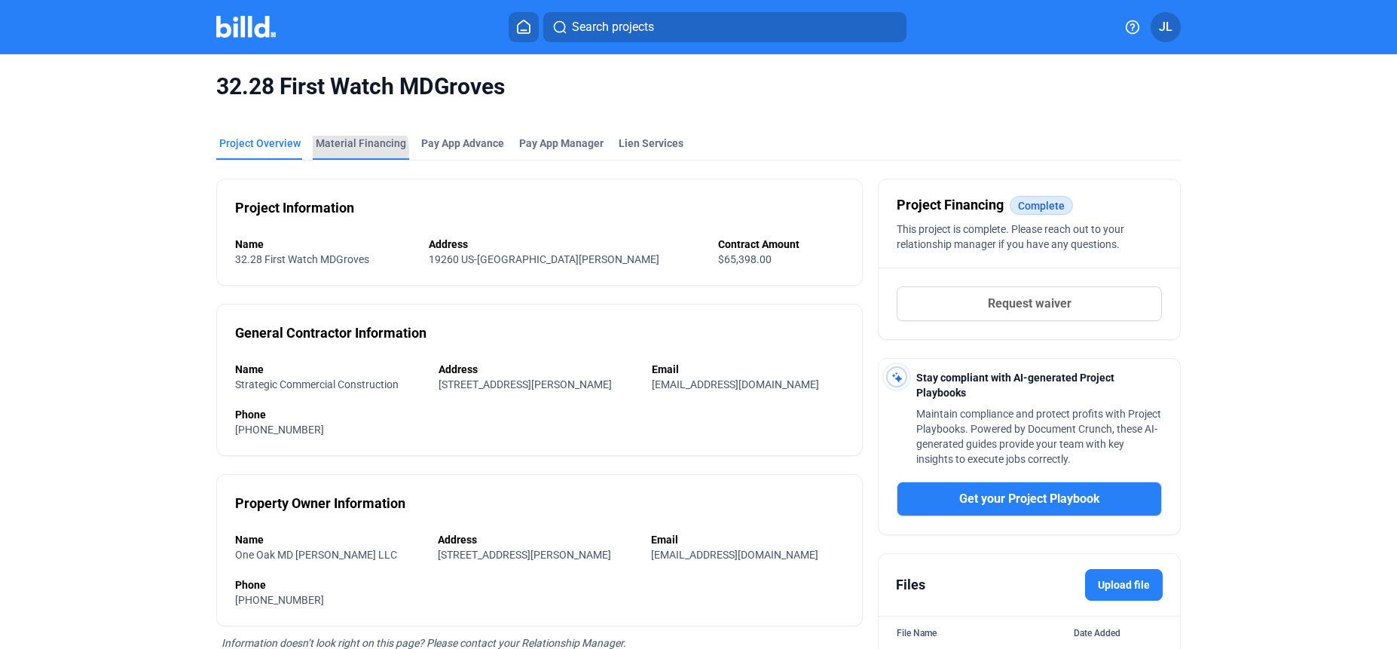
click at [352, 151] on div "Material Financing" at bounding box center [361, 148] width 96 height 24
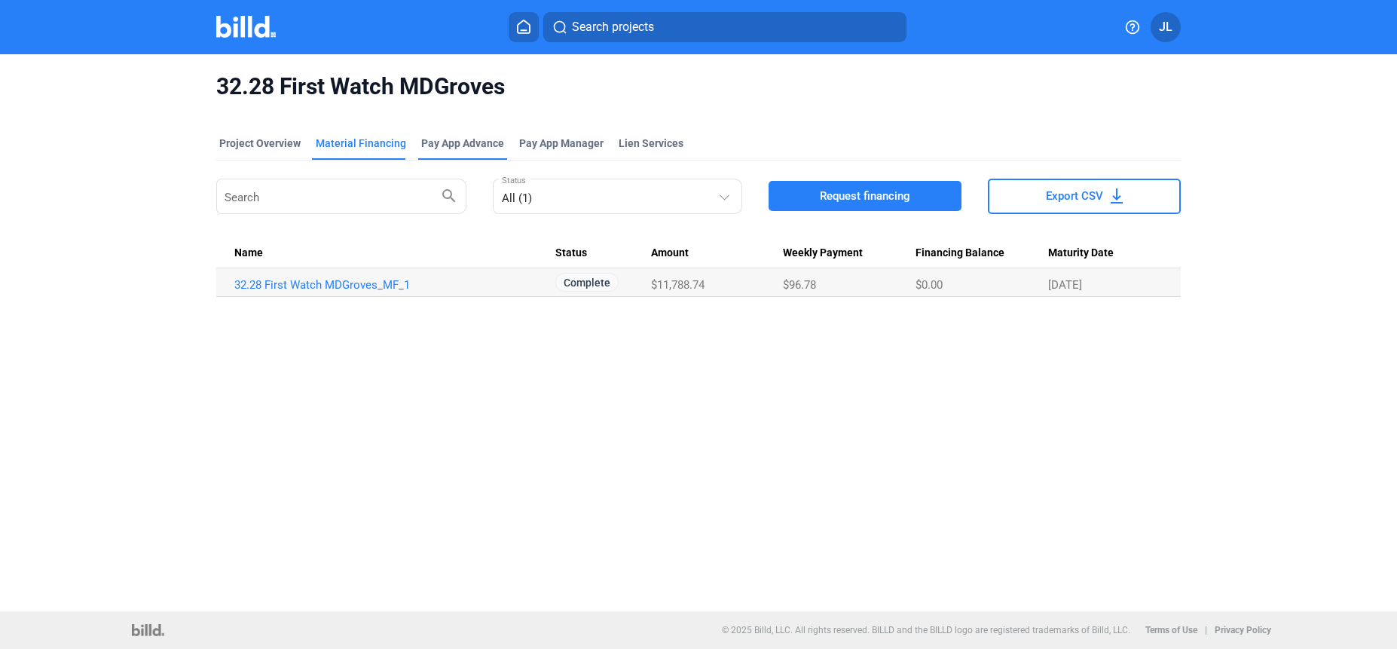
click at [454, 139] on div "Pay App Advance" at bounding box center [462, 143] width 83 height 15
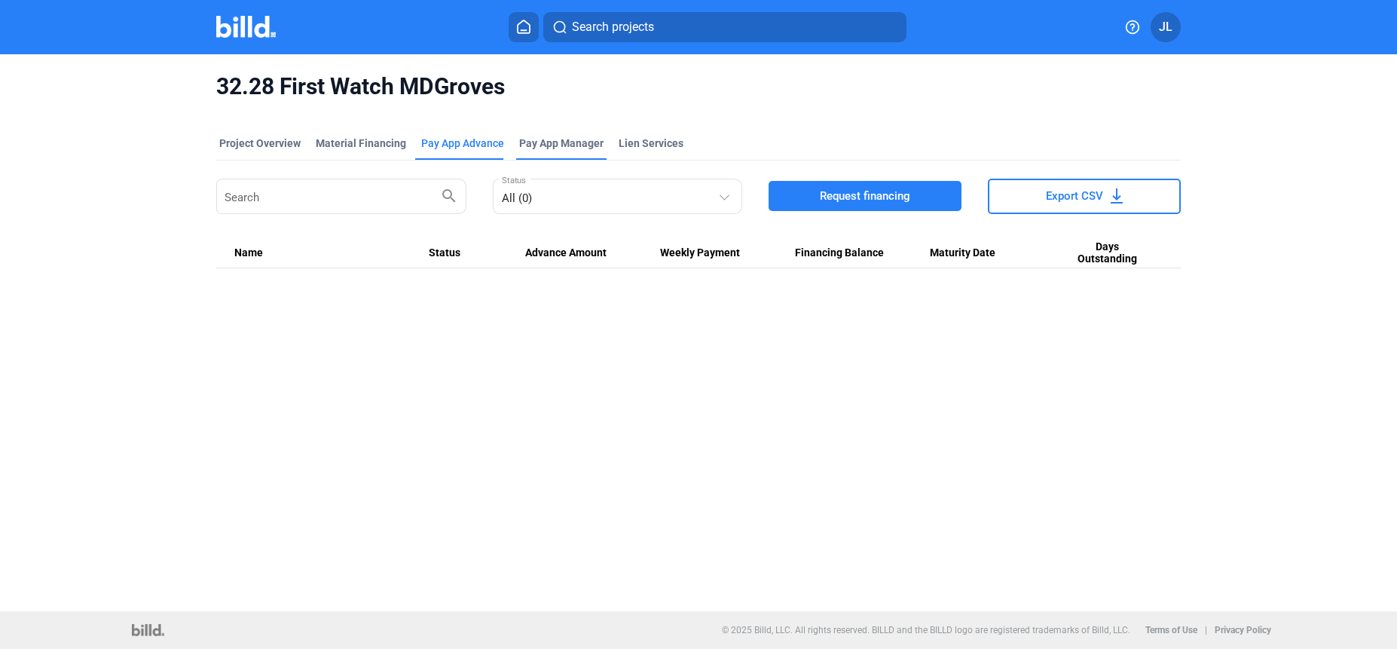
click at [580, 142] on span "Pay App Manager" at bounding box center [561, 143] width 84 height 15
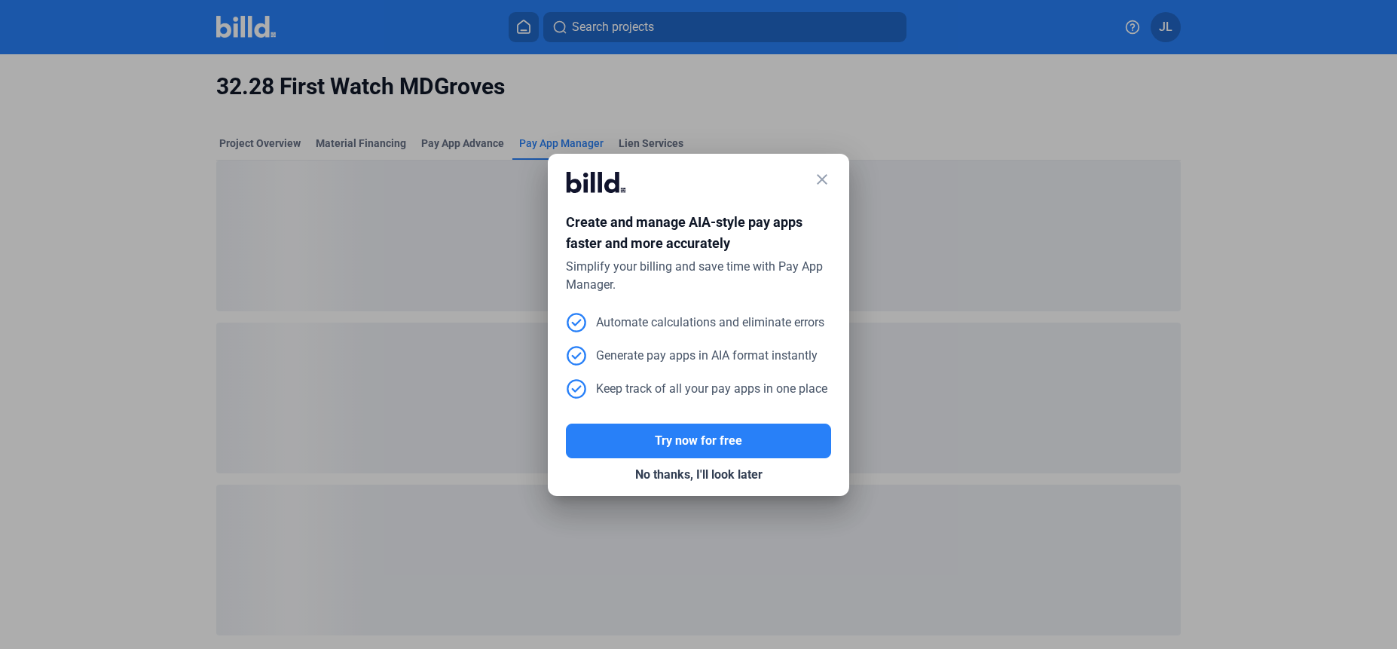
click at [827, 173] on mat-icon "close" at bounding box center [822, 179] width 18 height 18
